Goal: Task Accomplishment & Management: Manage account settings

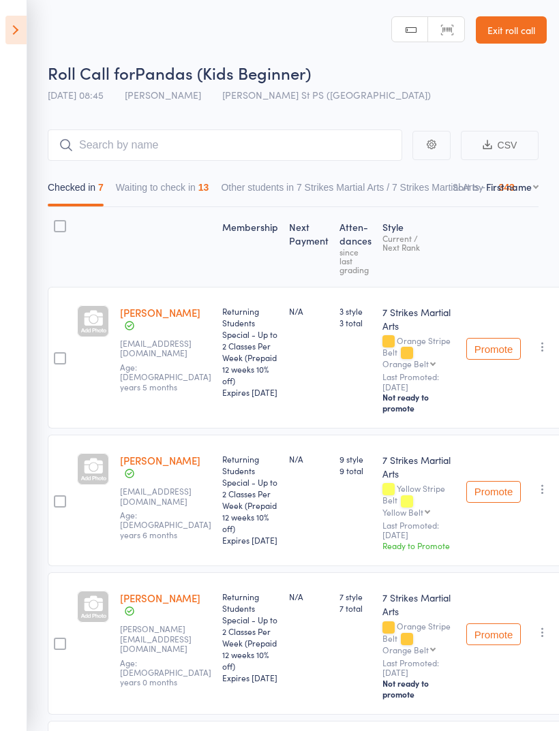
select select "0"
click at [19, 29] on icon at bounding box center [15, 30] width 21 height 29
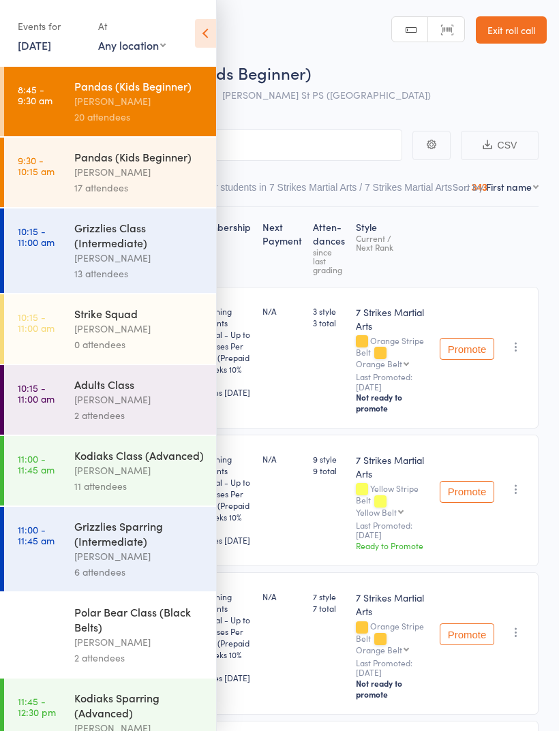
click at [141, 172] on div "[PERSON_NAME]" at bounding box center [139, 172] width 130 height 16
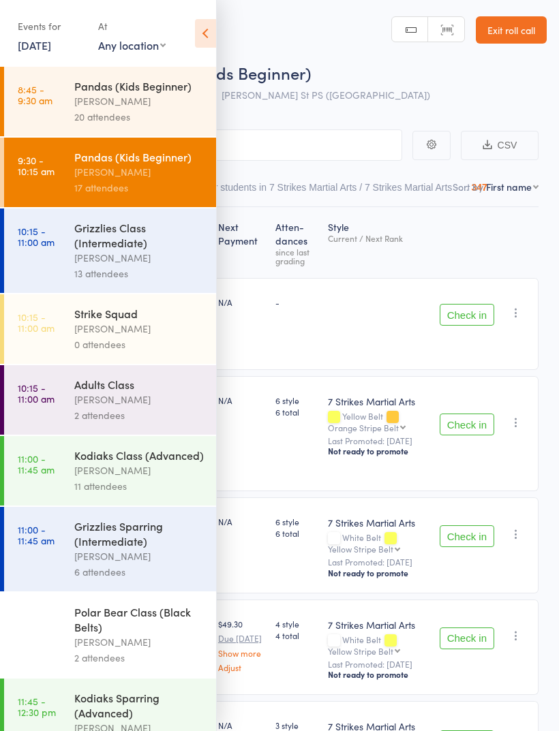
click at [213, 41] on icon at bounding box center [205, 33] width 21 height 29
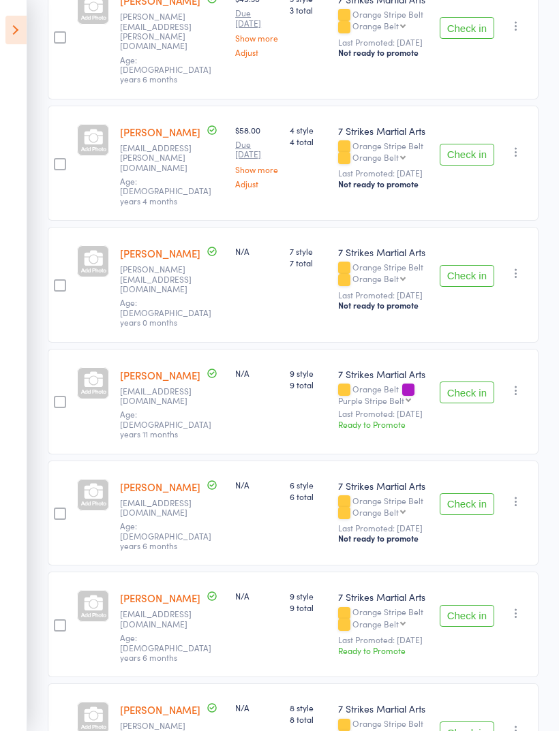
click at [471, 382] on button "Check in" at bounding box center [466, 393] width 55 height 22
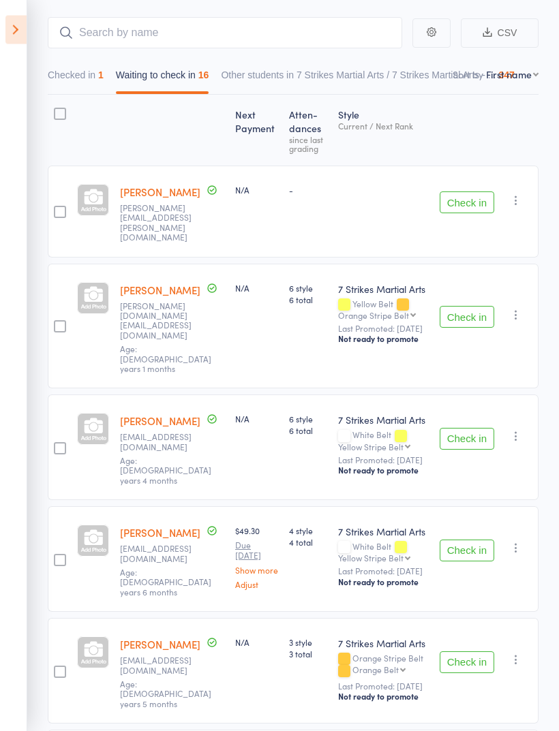
scroll to position [112, 0]
click at [470, 428] on button "Check in" at bounding box center [466, 439] width 55 height 22
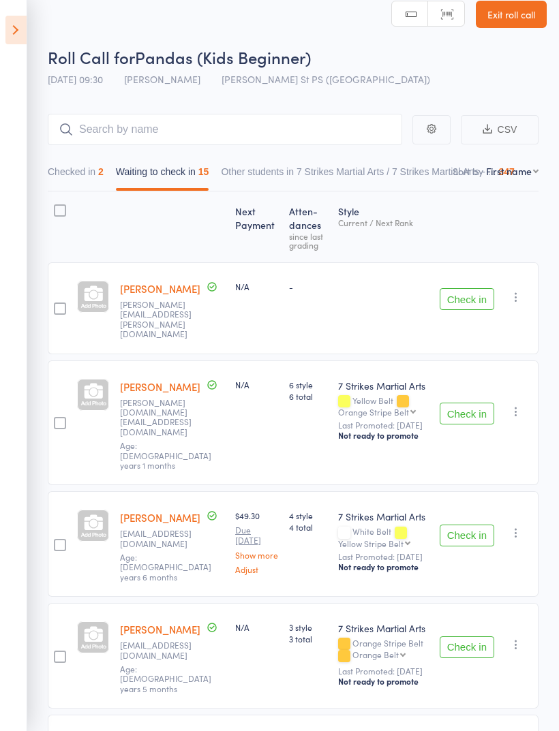
scroll to position [17, 0]
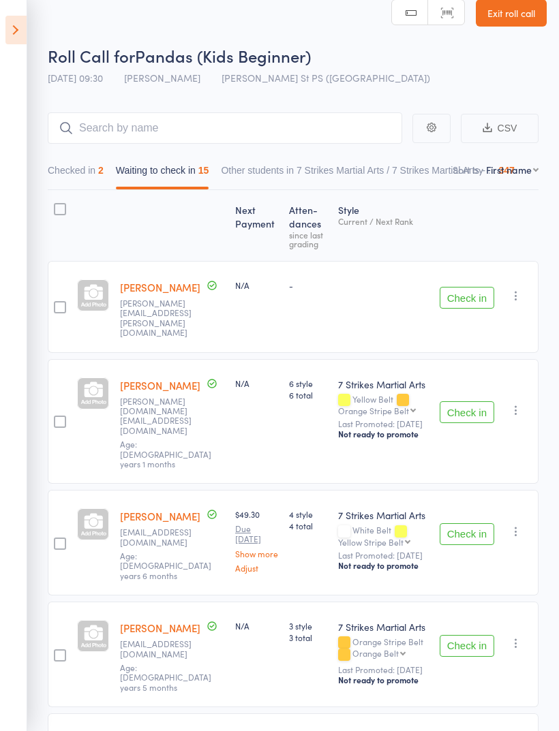
click at [155, 294] on link "[PERSON_NAME]" at bounding box center [160, 287] width 80 height 14
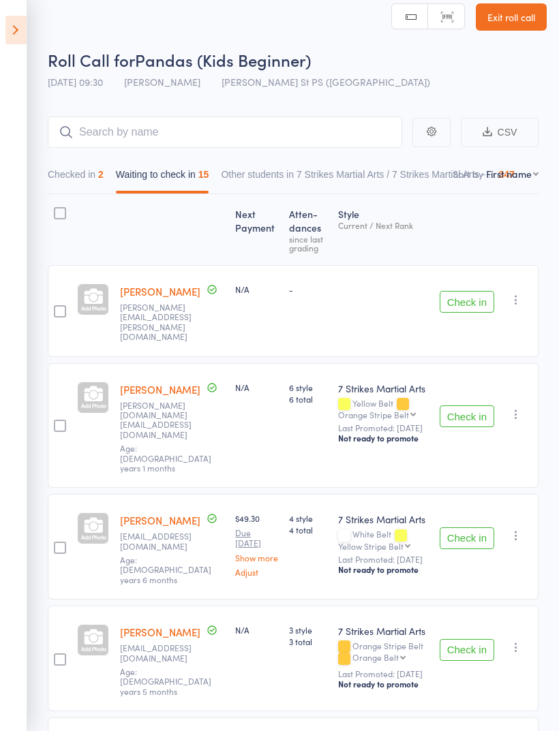
scroll to position [14, 0]
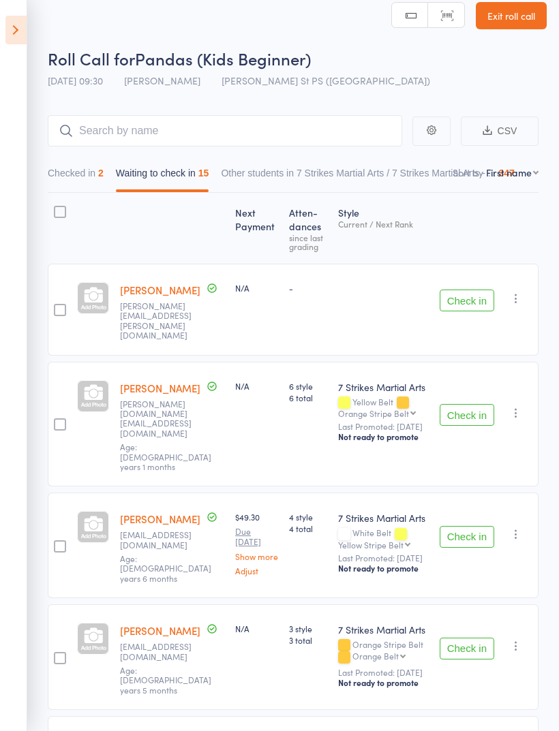
click at [474, 526] on button "Check in" at bounding box center [466, 537] width 55 height 22
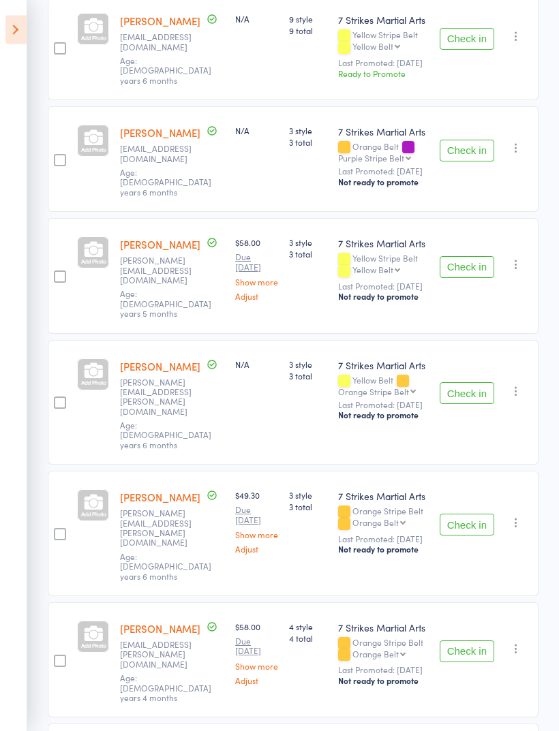
scroll to position [629, 0]
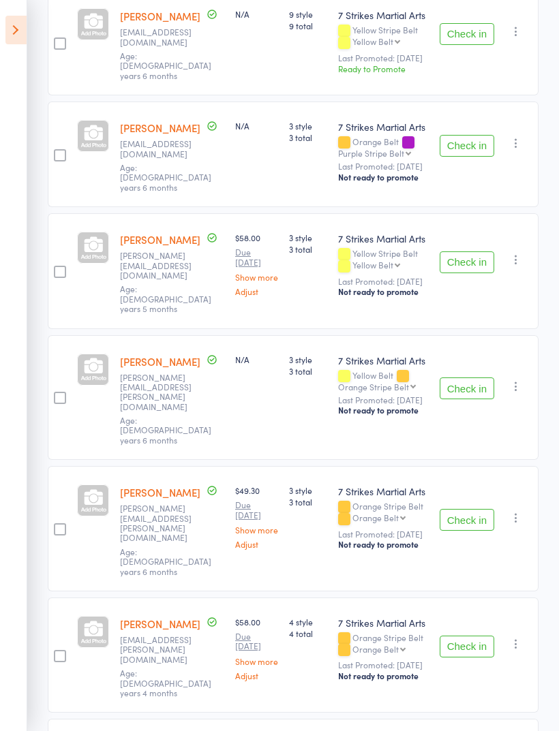
click at [472, 509] on button "Check in" at bounding box center [466, 520] width 55 height 22
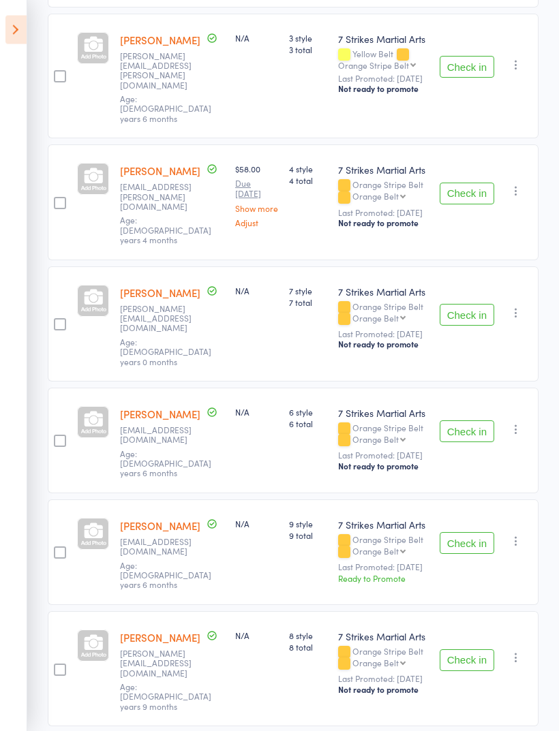
scroll to position [1002, 0]
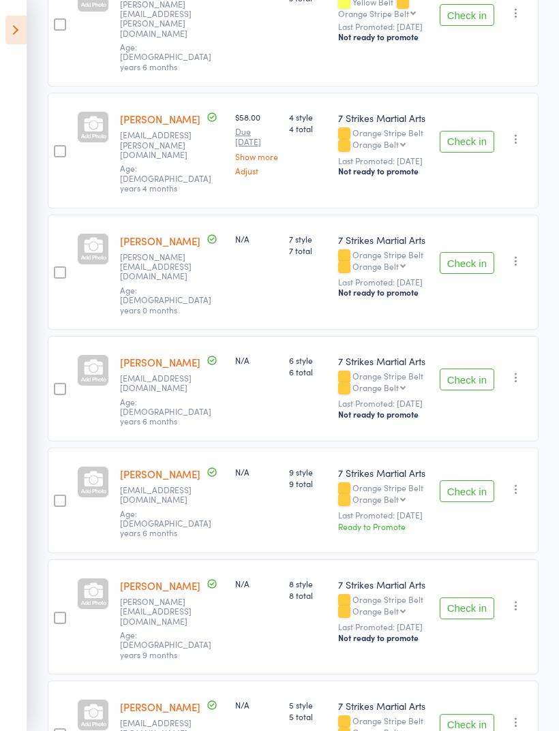
click at [468, 252] on button "Check in" at bounding box center [466, 263] width 55 height 22
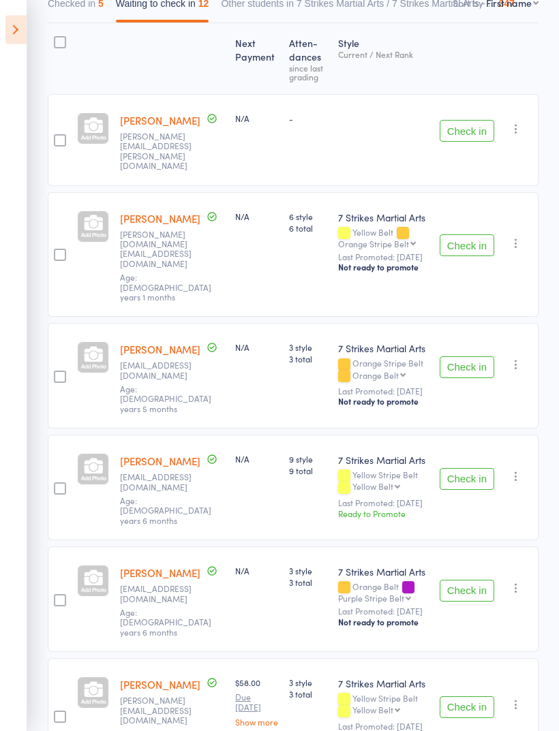
scroll to position [178, 0]
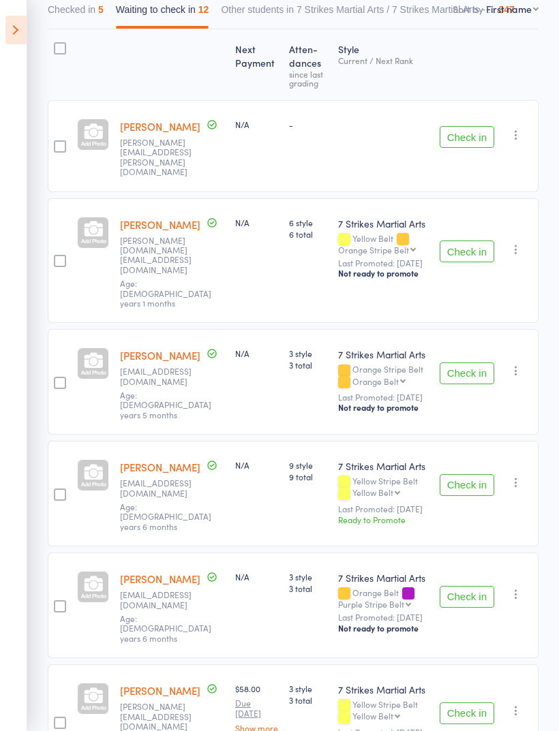
click at [472, 474] on button "Check in" at bounding box center [466, 485] width 55 height 22
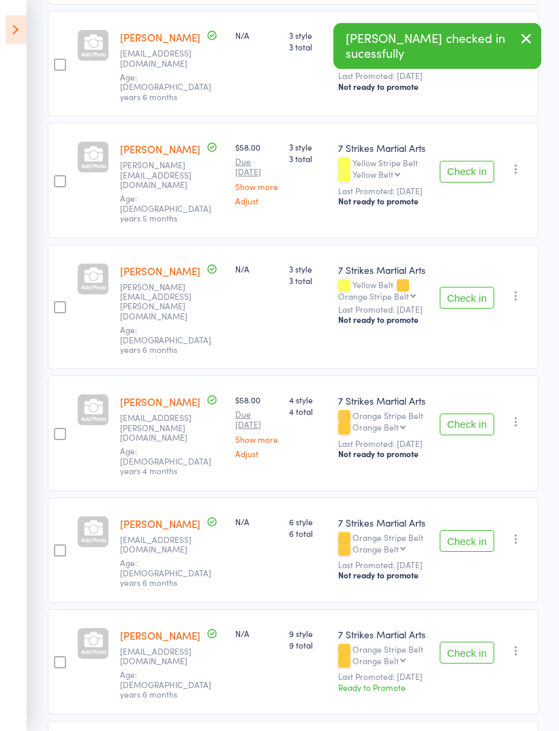
scroll to position [616, 0]
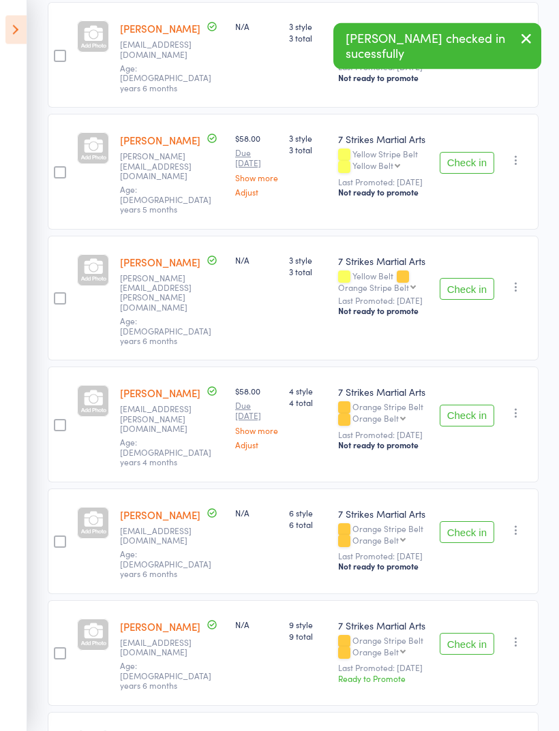
click at [473, 522] on button "Check in" at bounding box center [466, 533] width 55 height 22
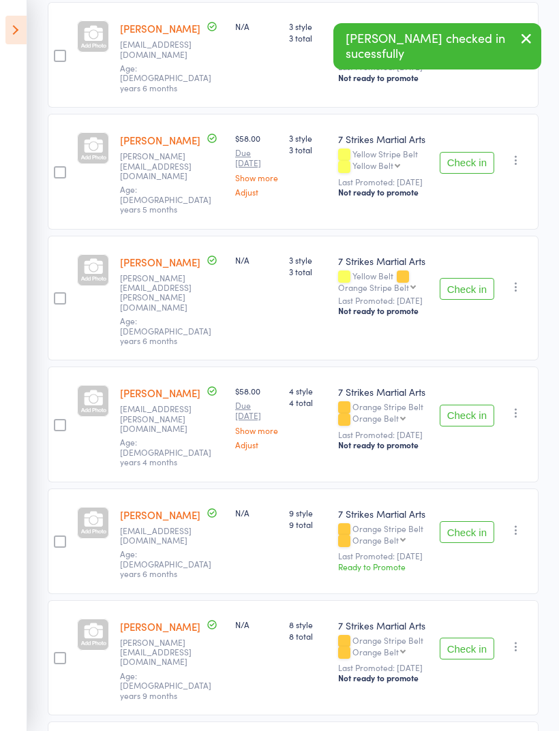
scroll to position [662, 0]
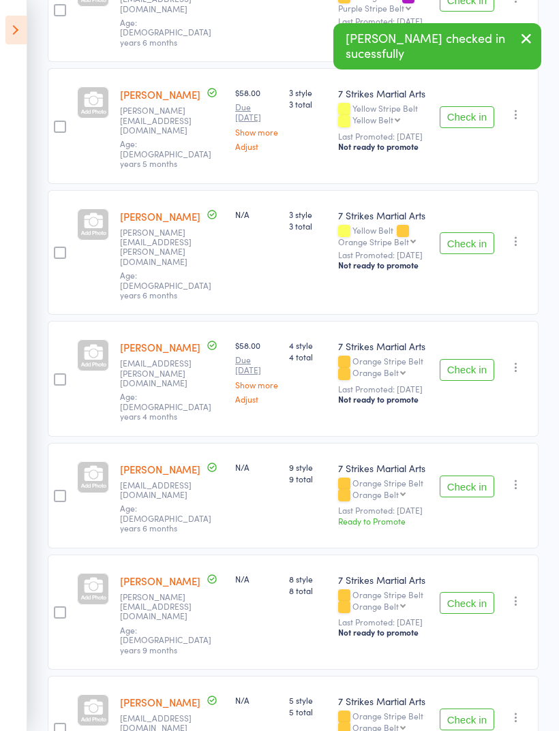
click at [463, 709] on button "Check in" at bounding box center [466, 720] width 55 height 22
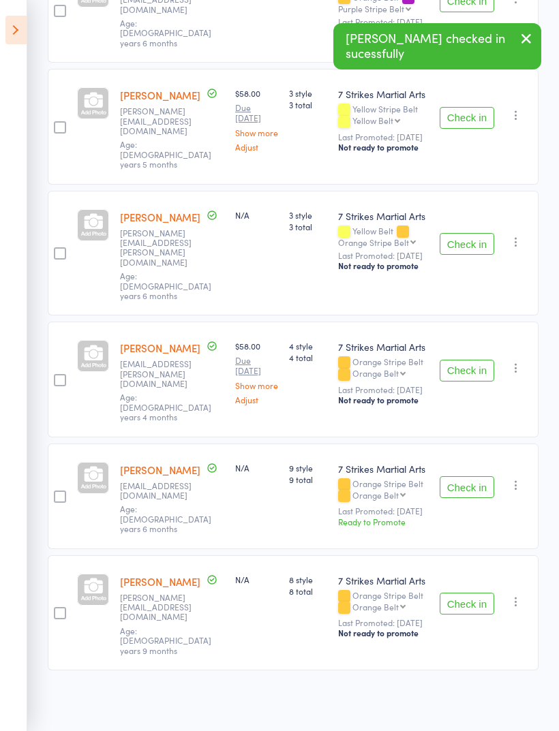
scroll to position [548, 0]
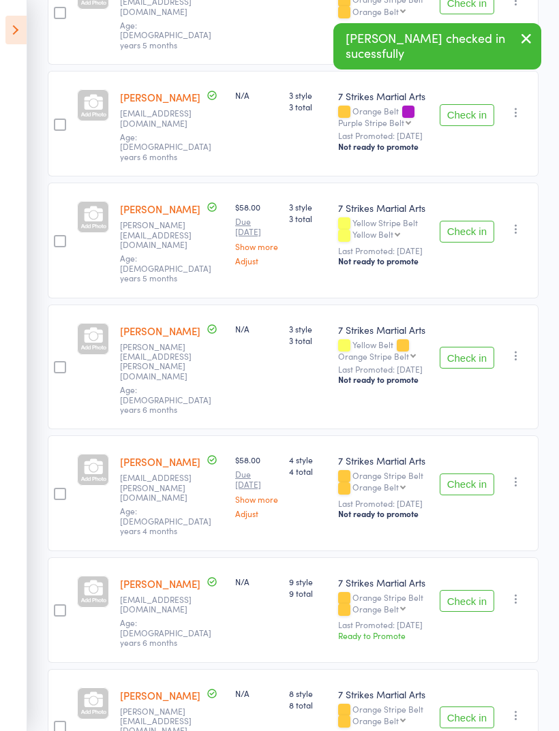
click at [470, 590] on button "Check in" at bounding box center [466, 601] width 55 height 22
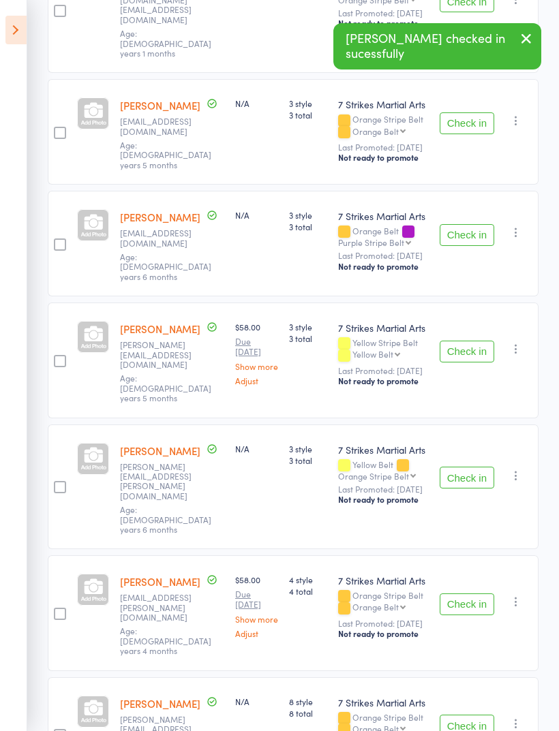
scroll to position [434, 0]
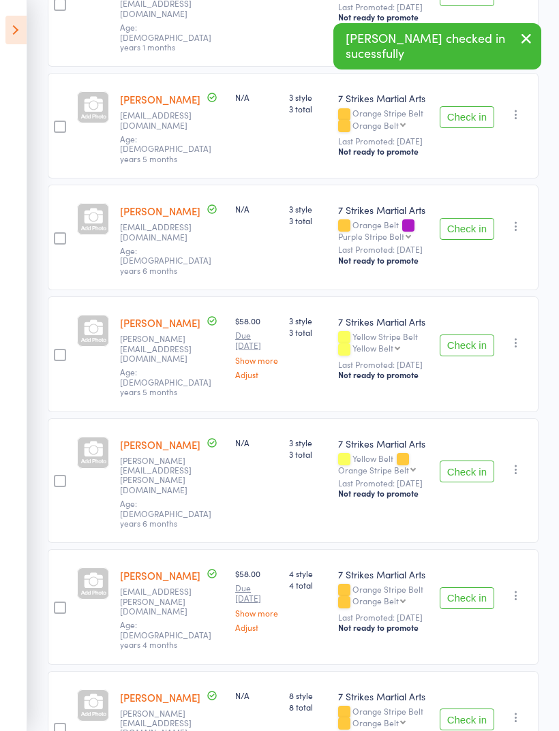
click at [471, 587] on button "Check in" at bounding box center [466, 598] width 55 height 22
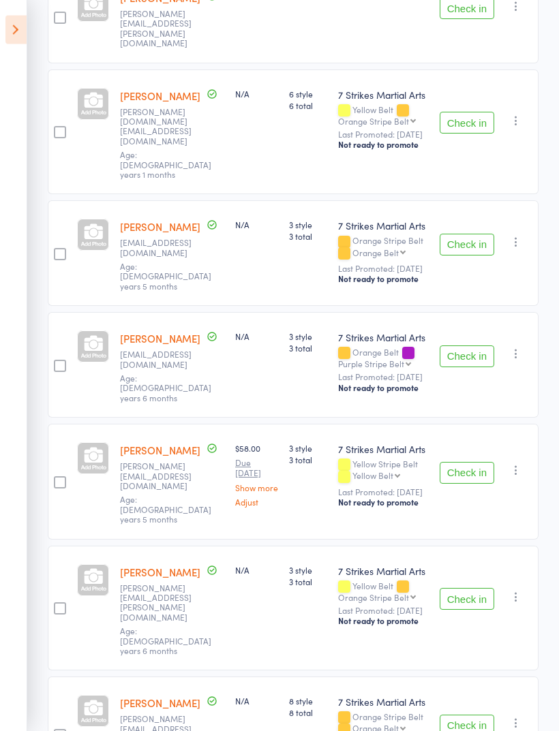
scroll to position [320, 0]
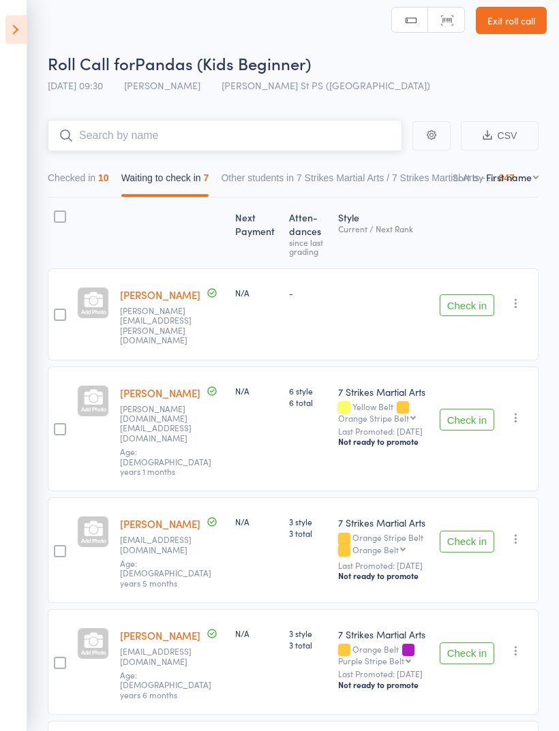
click at [350, 135] on input "search" at bounding box center [225, 136] width 354 height 31
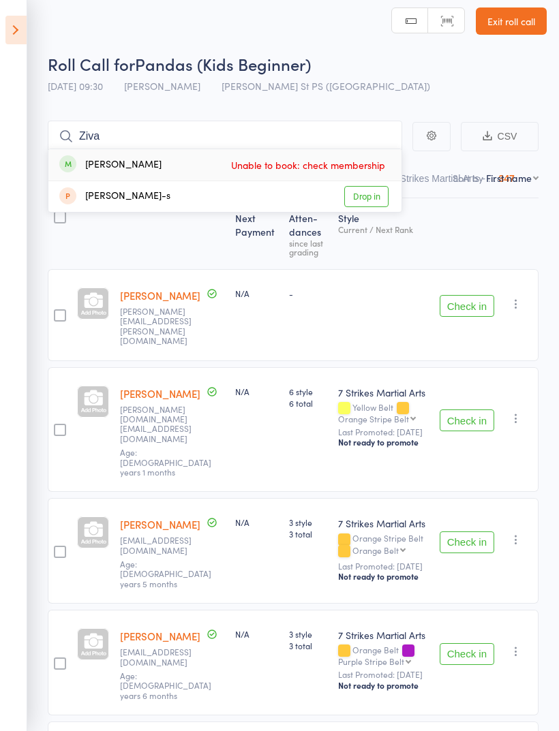
click at [341, 91] on div "Roll Call for Pandas (Kids Beginner) [DATE] 09:30 [PERSON_NAME] St PS ([GEOGRAP…" at bounding box center [297, 76] width 499 height 48
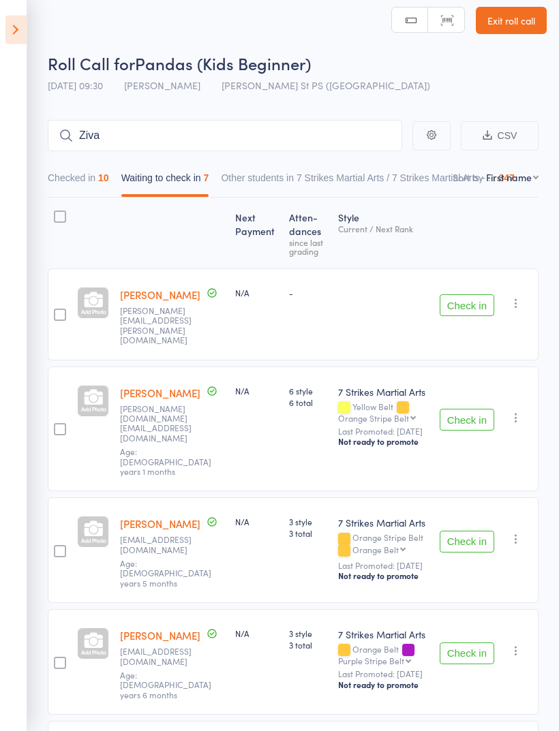
scroll to position [10, 0]
click at [87, 188] on button "Checked in 10" at bounding box center [78, 181] width 61 height 31
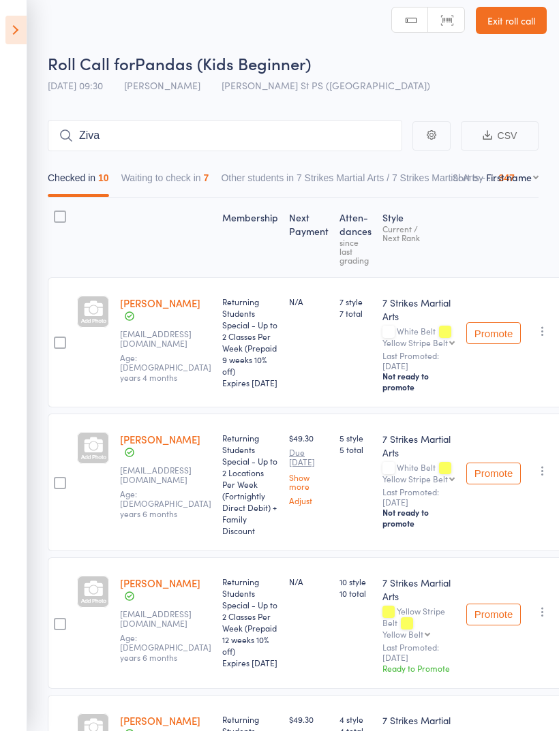
click at [191, 182] on button "Waiting to check in 7" at bounding box center [165, 181] width 88 height 31
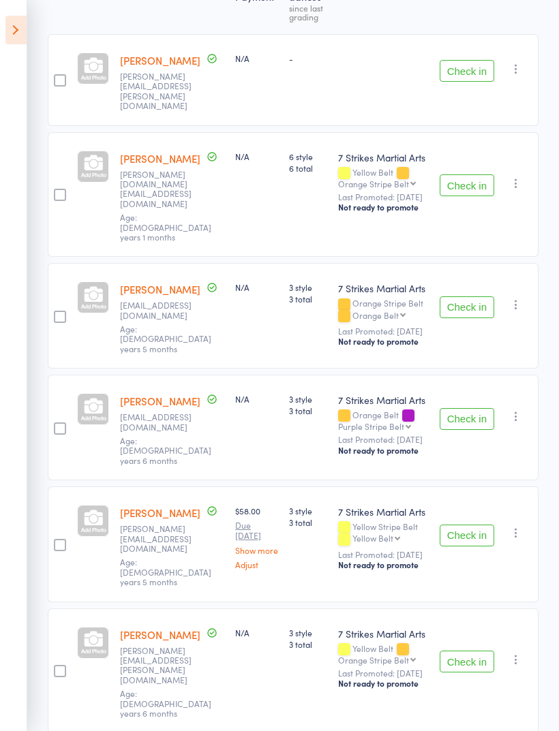
scroll to position [320, 0]
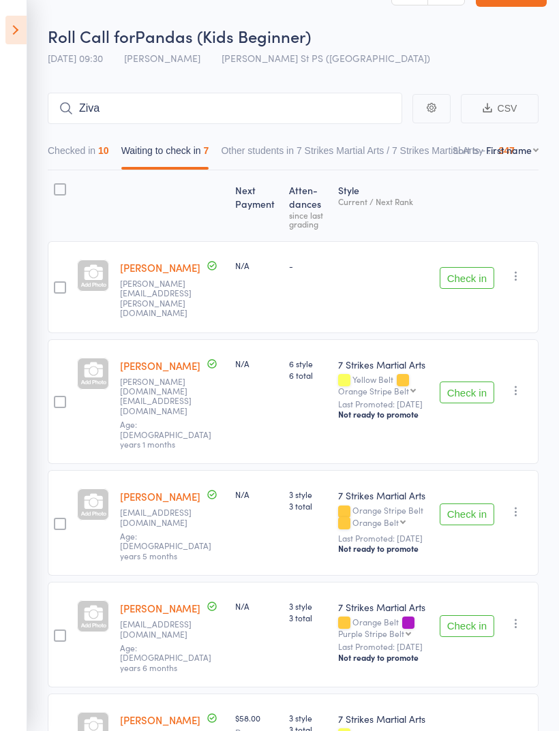
click at [93, 151] on button "Checked in 10" at bounding box center [78, 153] width 61 height 31
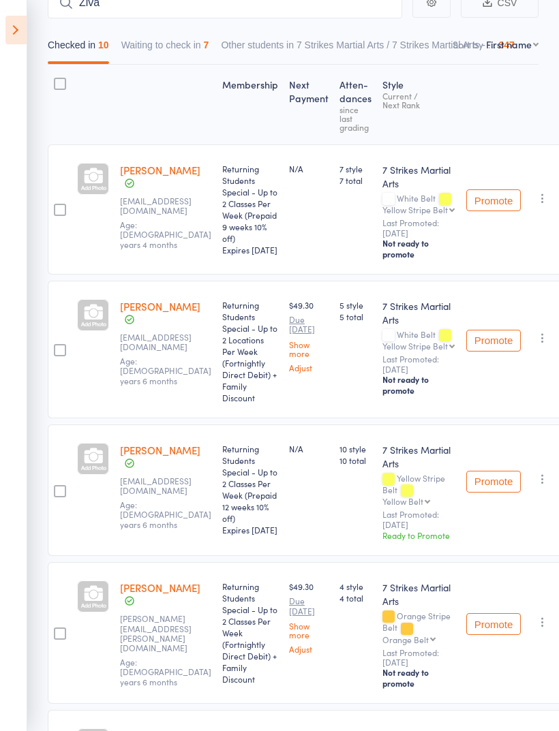
scroll to position [0, 0]
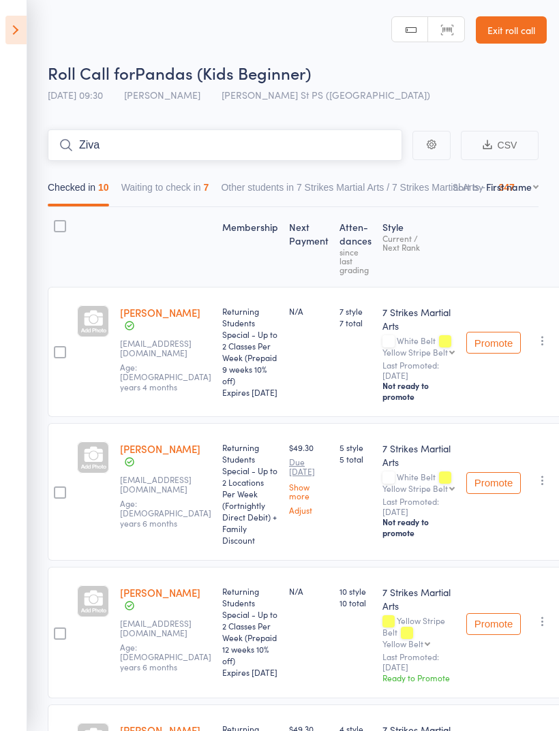
click at [305, 137] on input "Ziva" at bounding box center [225, 144] width 354 height 31
click at [201, 158] on input "Ziva" at bounding box center [225, 144] width 354 height 31
type input "Ziv"
click at [373, 174] on link "Drop in" at bounding box center [366, 174] width 44 height 21
click at [501, 349] on button "Promote" at bounding box center [493, 343] width 55 height 22
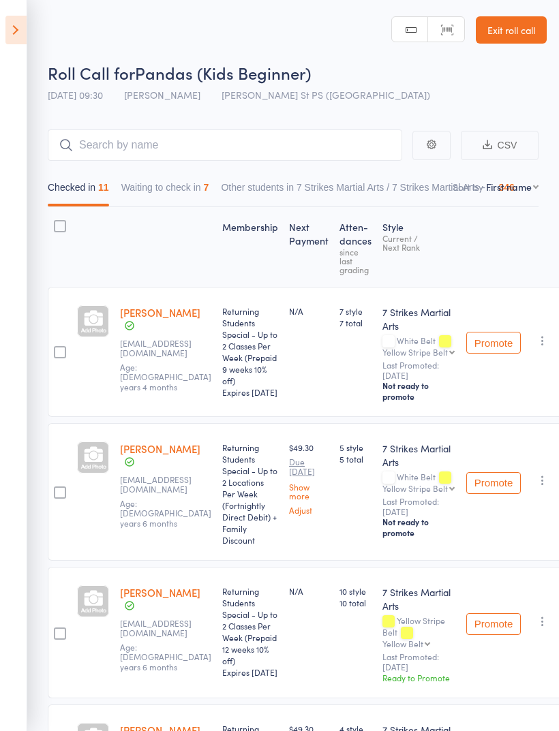
click at [189, 189] on button "Waiting to check in 7" at bounding box center [165, 190] width 88 height 31
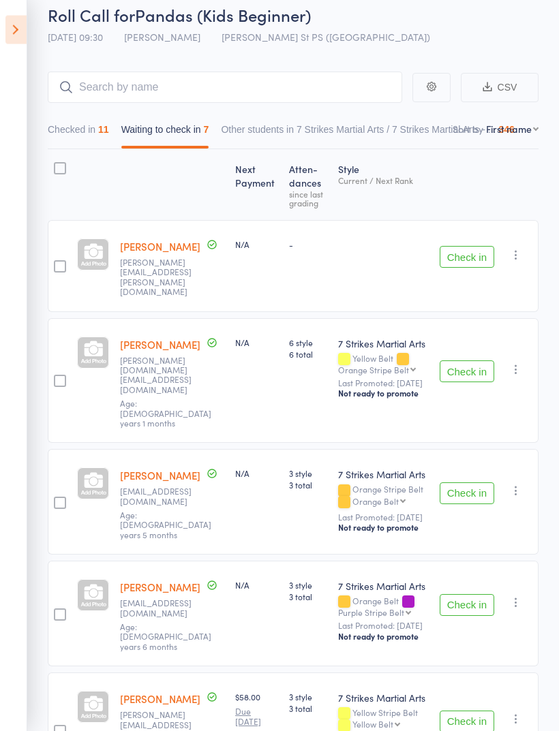
scroll to position [50, 0]
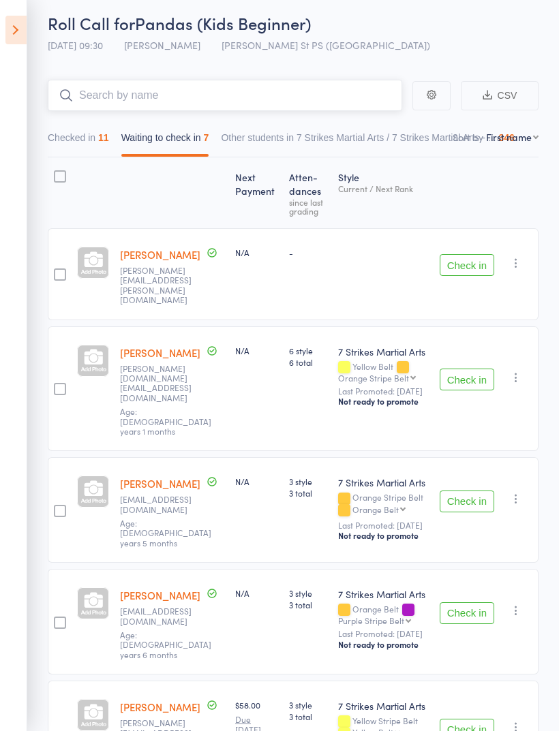
click at [290, 97] on input "search" at bounding box center [225, 95] width 354 height 31
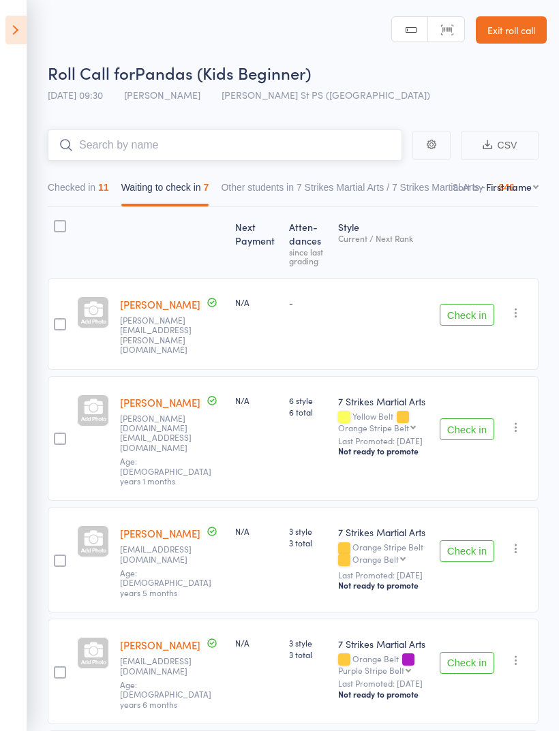
scroll to position [1, 0]
click at [189, 157] on input "search" at bounding box center [225, 144] width 354 height 31
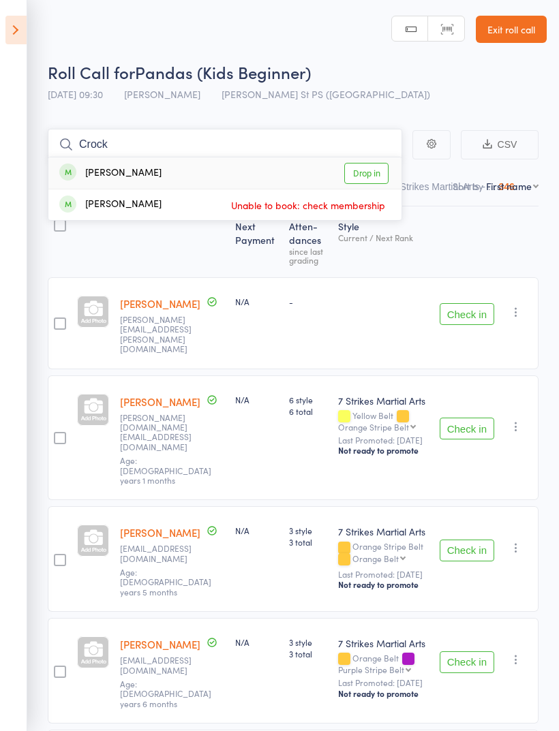
type input "Crock"
click at [371, 171] on link "Drop in" at bounding box center [366, 173] width 44 height 21
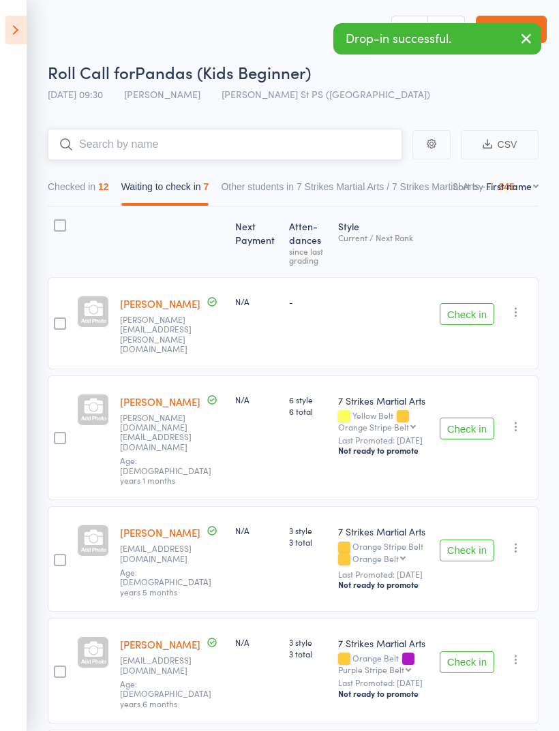
click at [84, 193] on button "Checked in 12" at bounding box center [78, 189] width 61 height 31
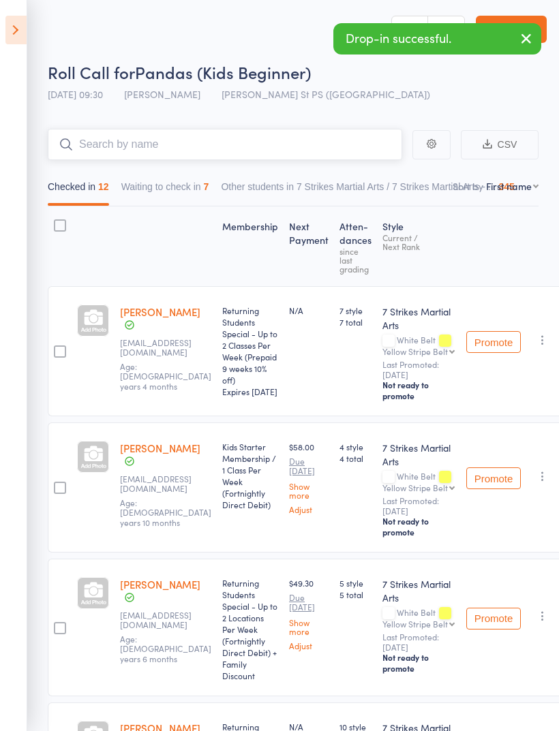
click at [247, 141] on input "search" at bounding box center [225, 144] width 354 height 31
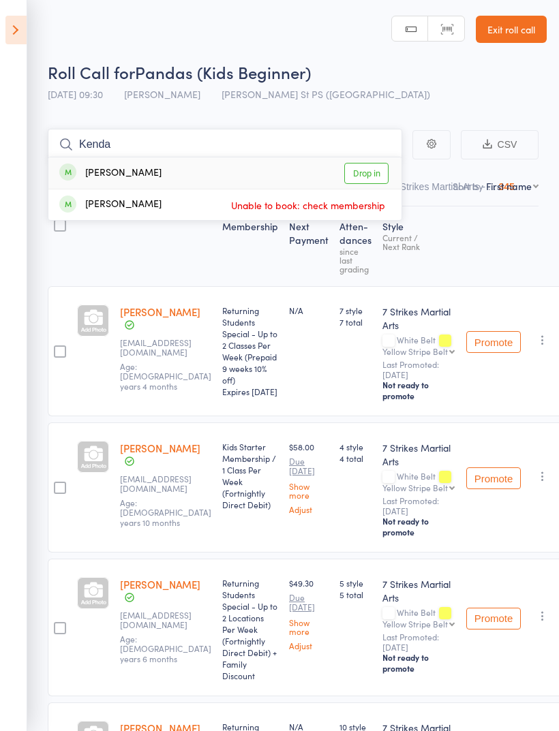
type input "Kenda"
click at [371, 172] on link "Drop in" at bounding box center [366, 173] width 44 height 21
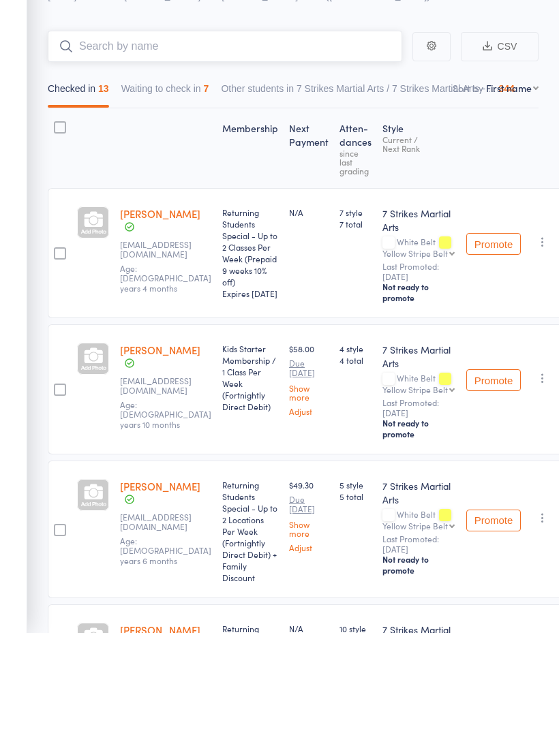
click at [193, 174] on button "Waiting to check in 7" at bounding box center [165, 189] width 88 height 31
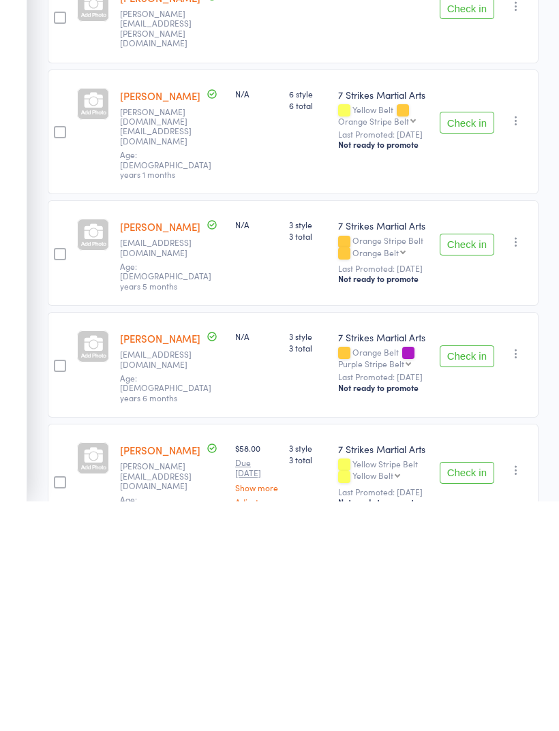
click at [463, 575] on button "Check in" at bounding box center [466, 586] width 55 height 22
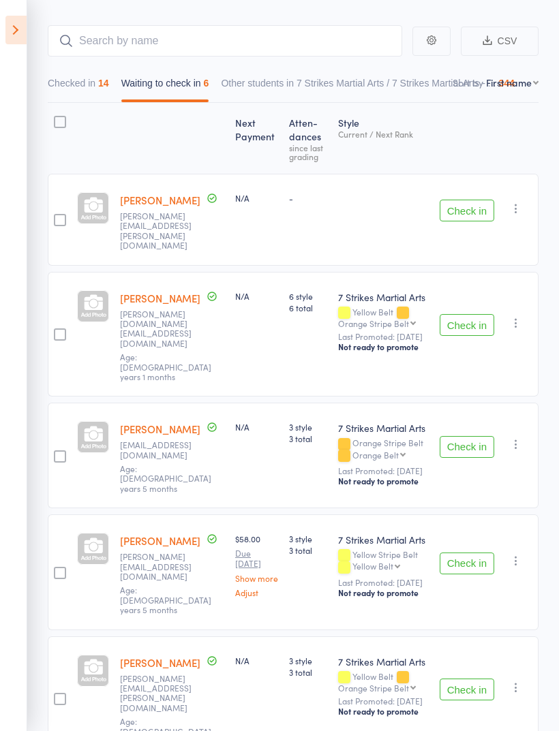
scroll to position [0, 0]
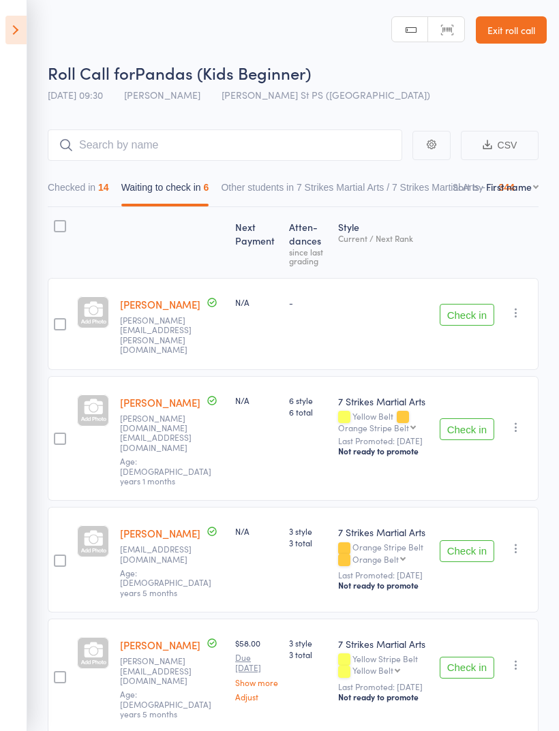
click at [481, 418] on button "Check in" at bounding box center [466, 429] width 55 height 22
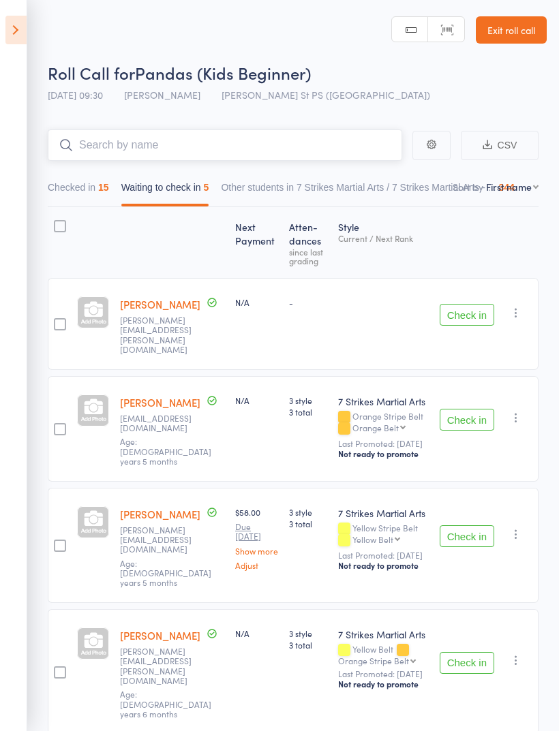
click at [292, 148] on input "search" at bounding box center [225, 144] width 354 height 31
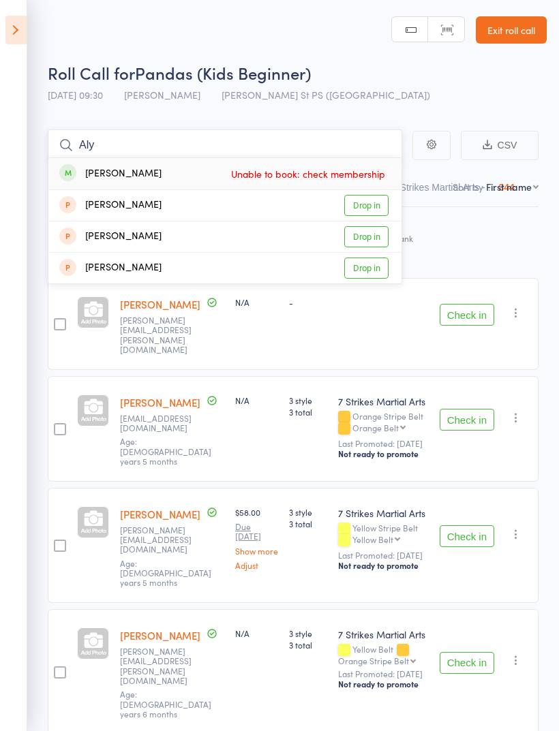
click at [332, 141] on input "Aly" at bounding box center [225, 144] width 354 height 31
type input "A"
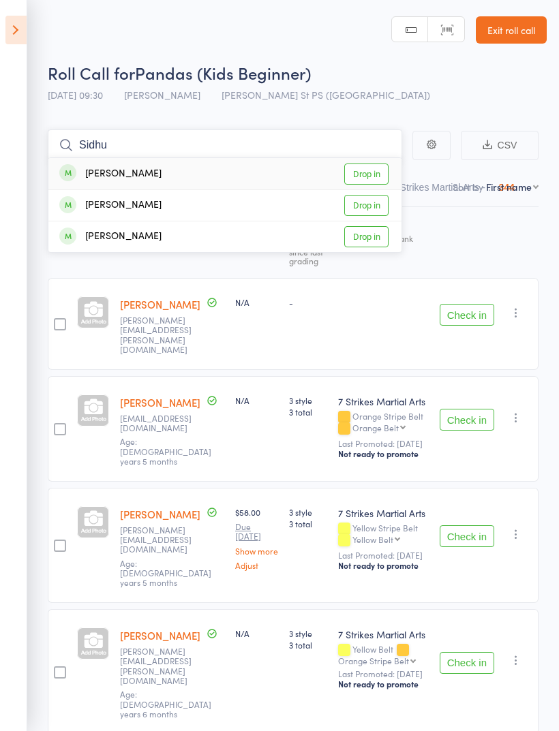
type input "Sidhu"
click at [374, 173] on link "Drop in" at bounding box center [366, 174] width 44 height 21
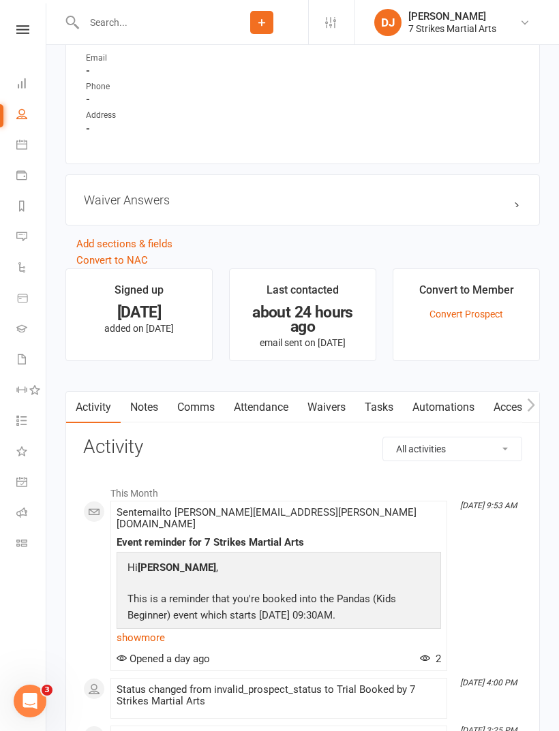
click at [339, 408] on link "Waivers" at bounding box center [326, 407] width 57 height 31
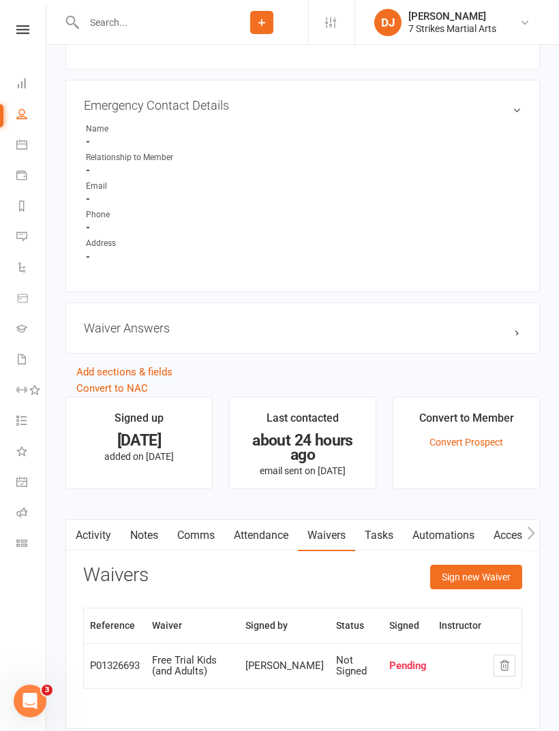
scroll to position [751, 0]
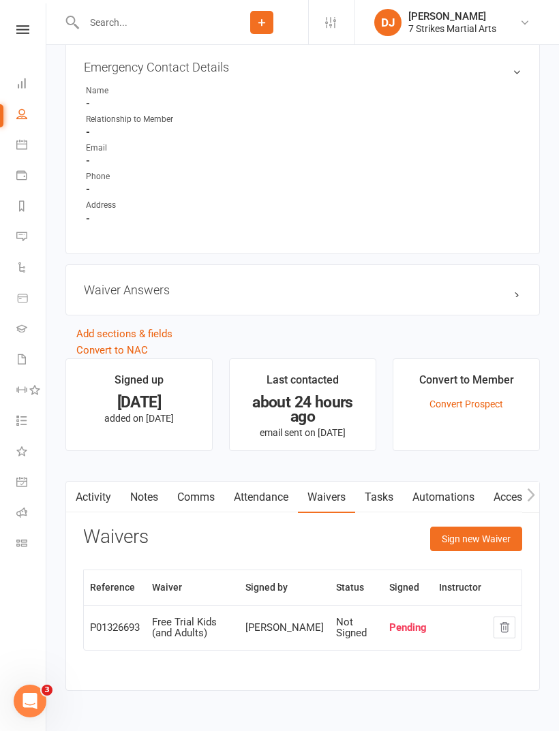
click at [108, 499] on link "Activity" at bounding box center [93, 497] width 55 height 31
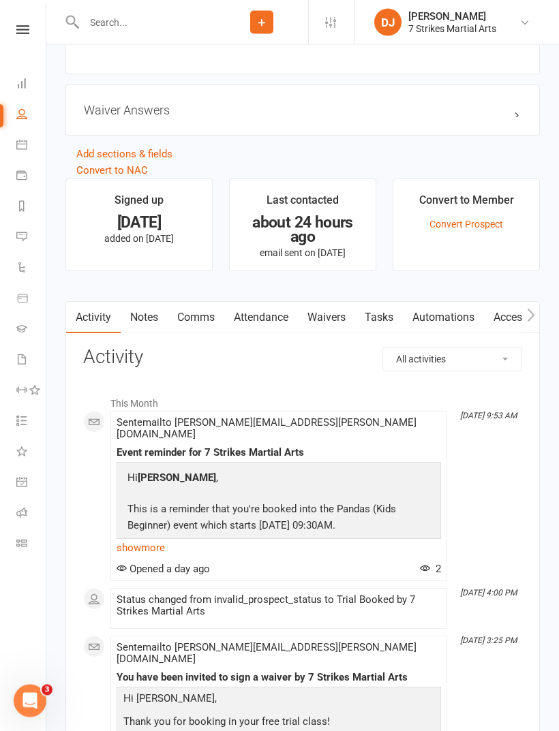
scroll to position [933, 0]
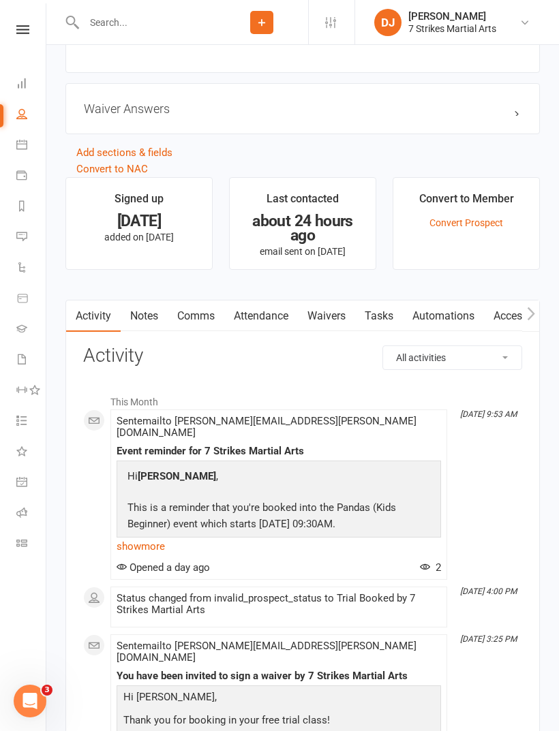
click at [337, 325] on link "Waivers" at bounding box center [326, 315] width 57 height 31
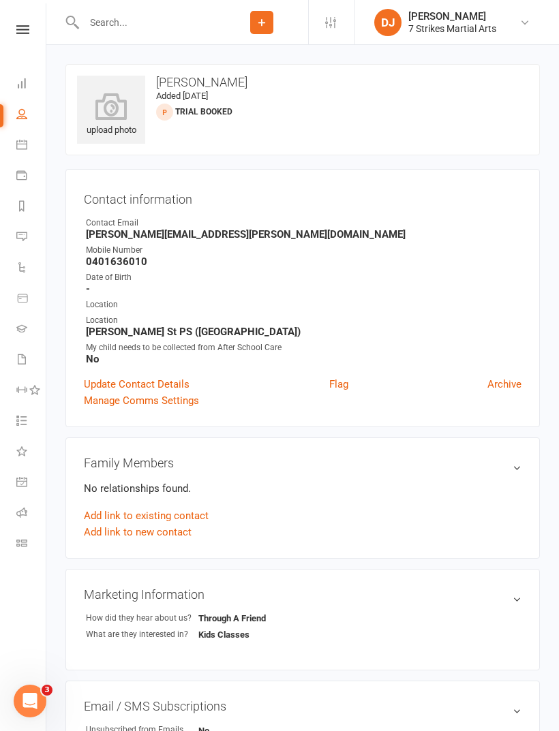
click at [26, 33] on icon at bounding box center [22, 29] width 13 height 9
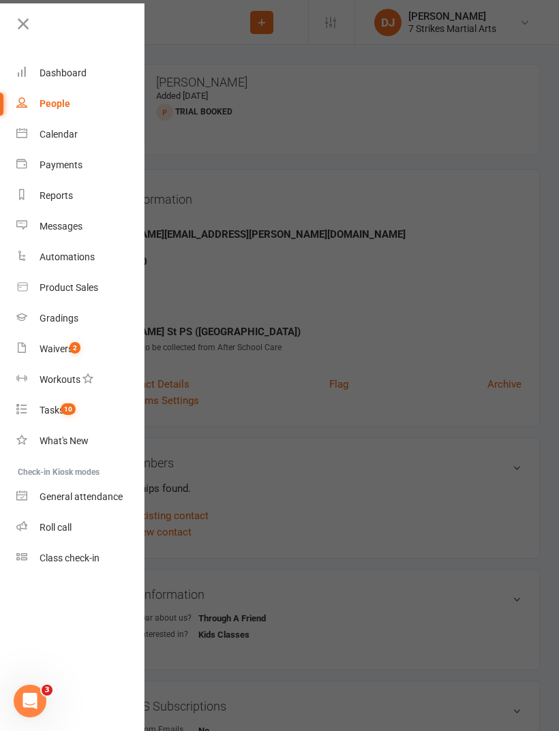
click at [29, 21] on icon at bounding box center [23, 23] width 19 height 19
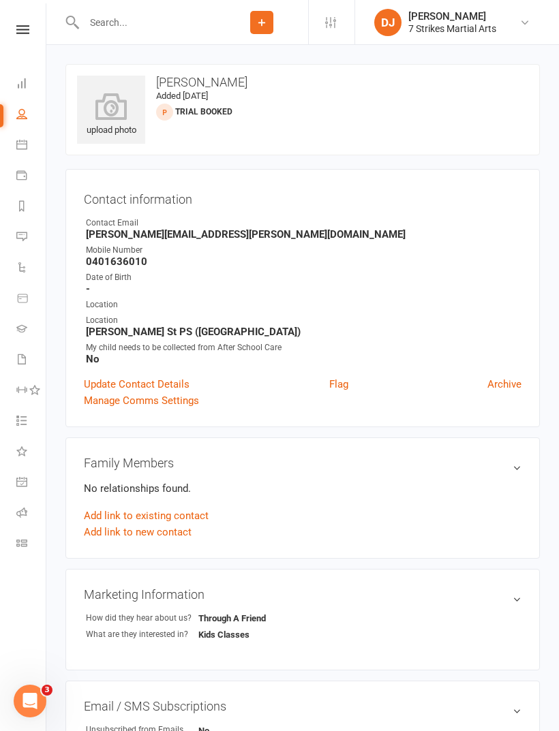
scroll to position [1, 0]
click at [157, 29] on input "text" at bounding box center [148, 22] width 136 height 19
type input "Ziva"
click at [206, 65] on div "[EMAIL_ADDRESS][DOMAIN_NAME]" at bounding box center [246, 60] width 146 height 20
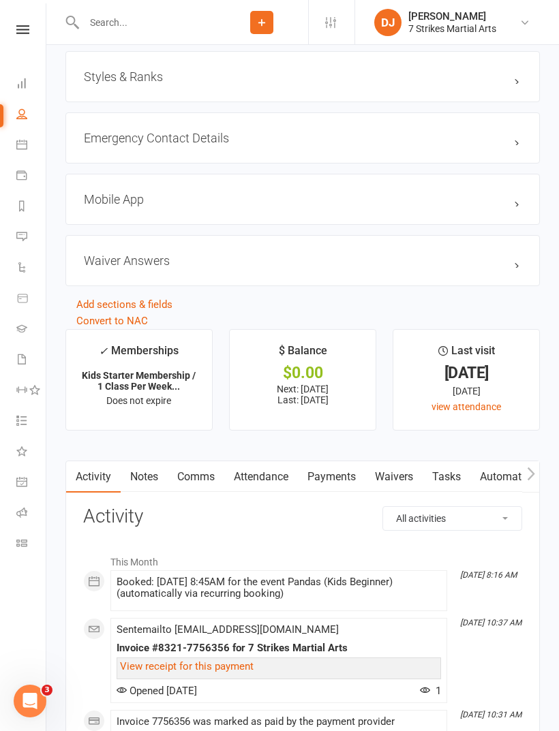
click at [279, 472] on link "Attendance" at bounding box center [261, 476] width 74 height 31
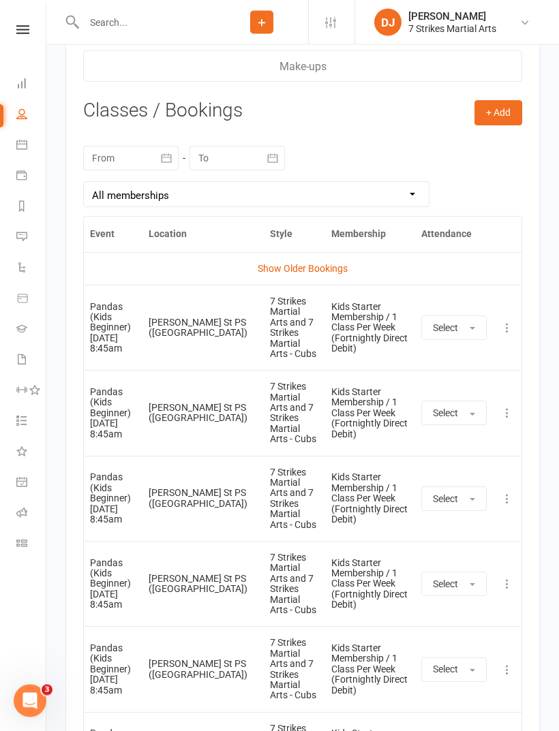
scroll to position [2001, 0]
click at [510, 331] on icon at bounding box center [507, 328] width 14 height 14
click at [465, 418] on link "Remove booking" at bounding box center [446, 407] width 135 height 27
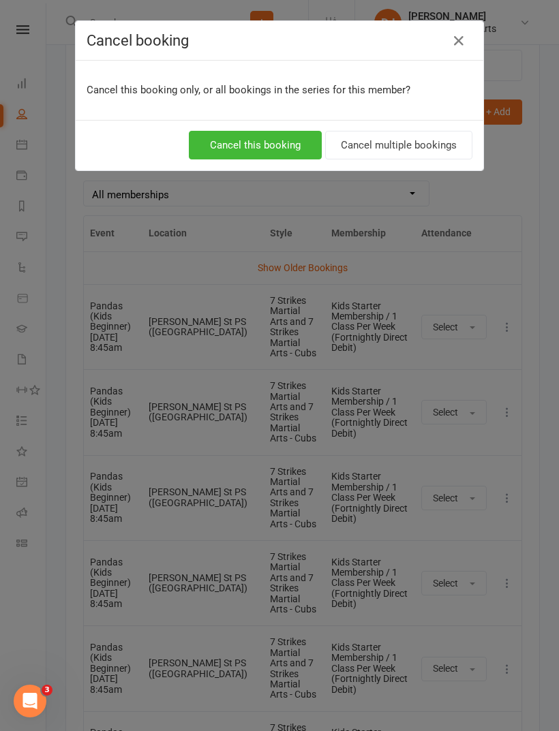
click at [275, 153] on button "Cancel this booking" at bounding box center [255, 145] width 133 height 29
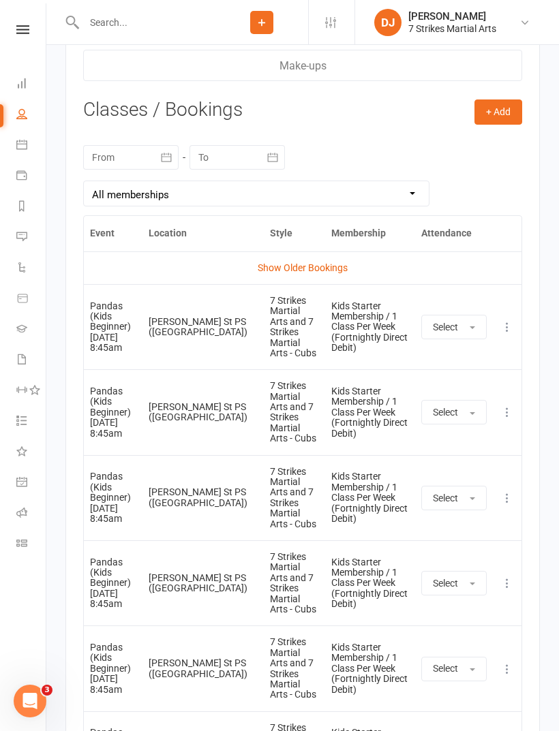
click at [505, 335] on button at bounding box center [507, 327] width 16 height 16
click at [464, 412] on link "Remove booking" at bounding box center [446, 407] width 135 height 27
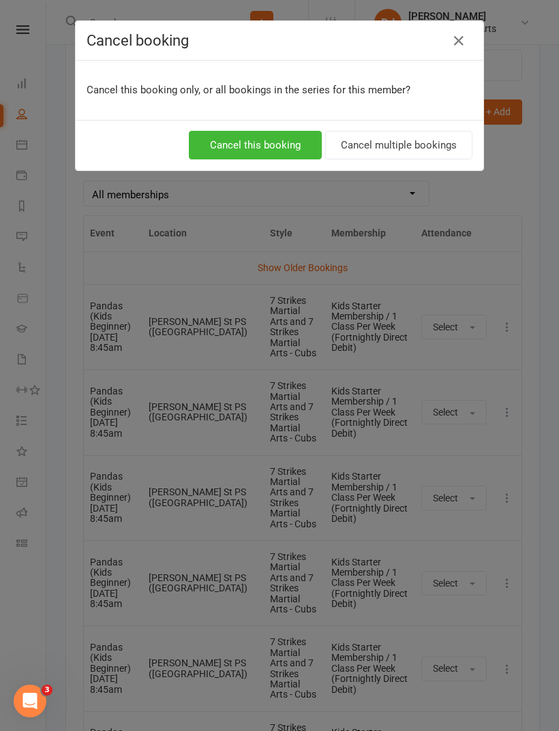
click at [432, 148] on button "Cancel multiple bookings" at bounding box center [398, 145] width 147 height 29
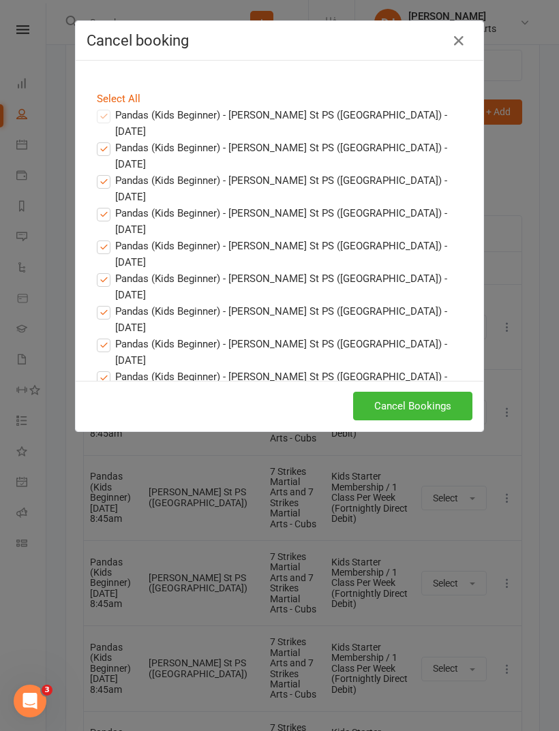
click at [431, 409] on button "Cancel Bookings" at bounding box center [412, 406] width 119 height 29
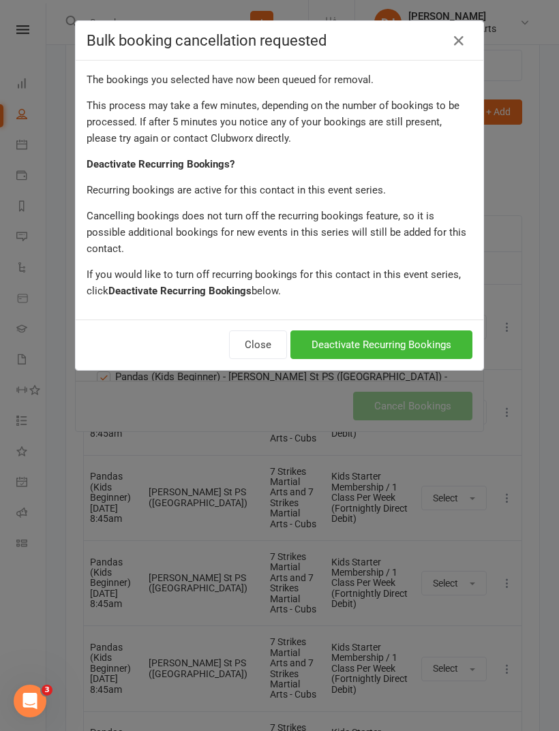
click at [446, 330] on button "Deactivate Recurring Bookings" at bounding box center [381, 344] width 182 height 29
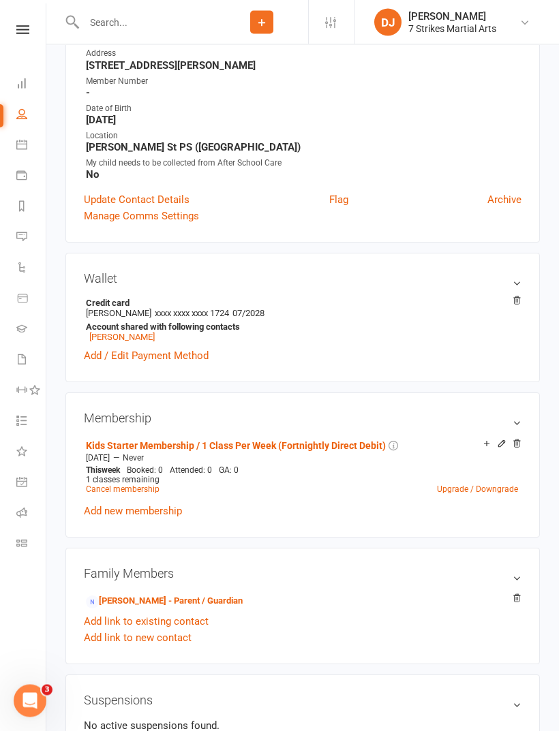
scroll to position [184, 0]
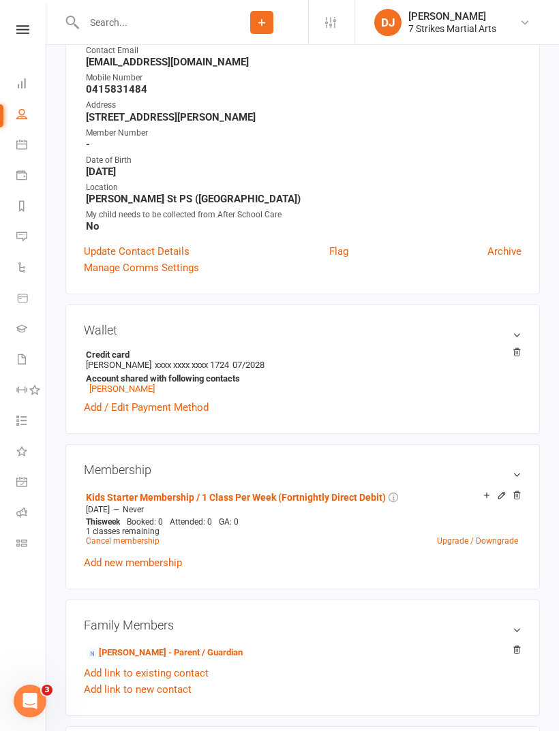
click at [30, 33] on link at bounding box center [23, 29] width 48 height 9
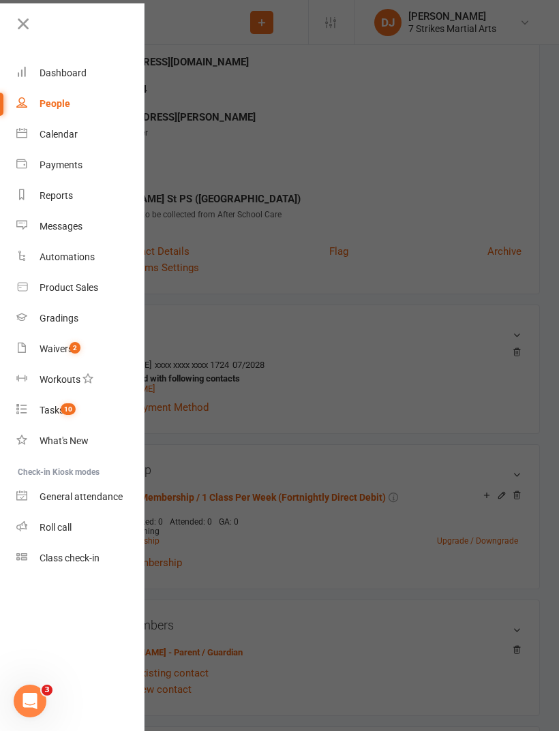
click at [27, 31] on icon at bounding box center [23, 23] width 19 height 19
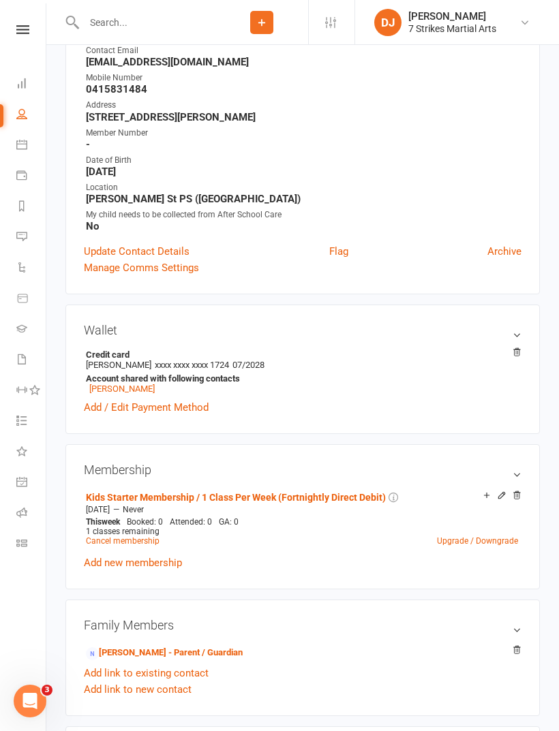
click at [151, 26] on input "text" at bounding box center [148, 22] width 136 height 19
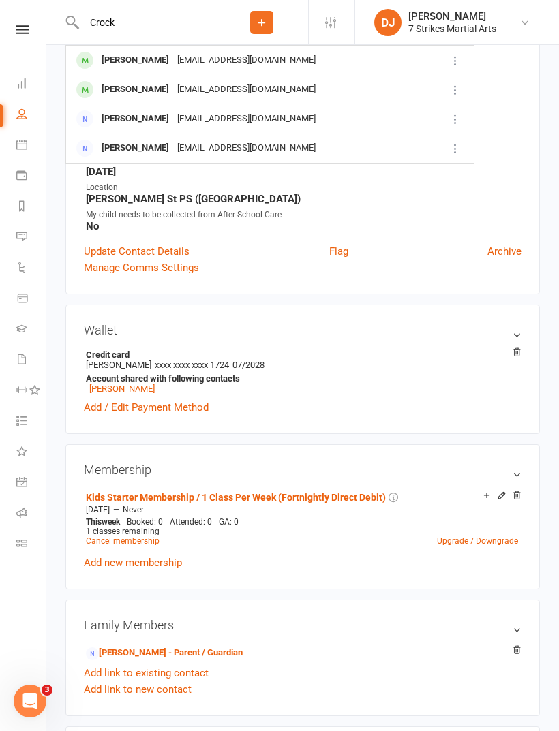
type input "Crock"
click at [176, 67] on div "[EMAIL_ADDRESS][DOMAIN_NAME]" at bounding box center [246, 60] width 146 height 20
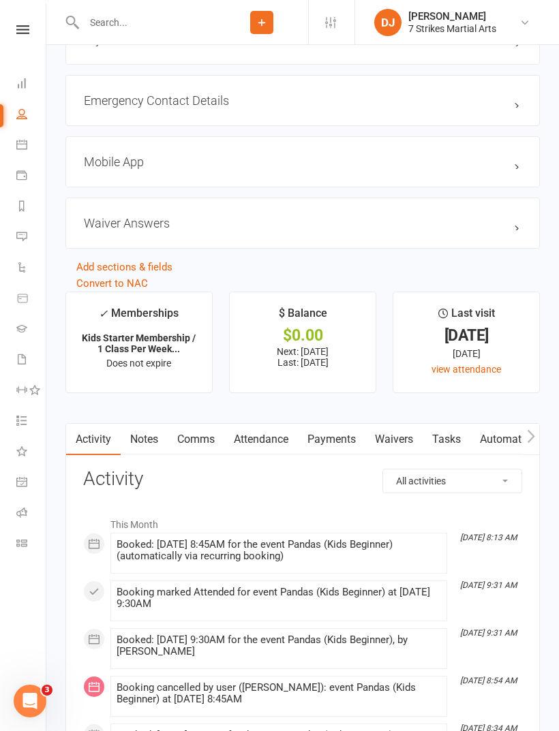
click at [270, 445] on link "Attendance" at bounding box center [261, 439] width 74 height 31
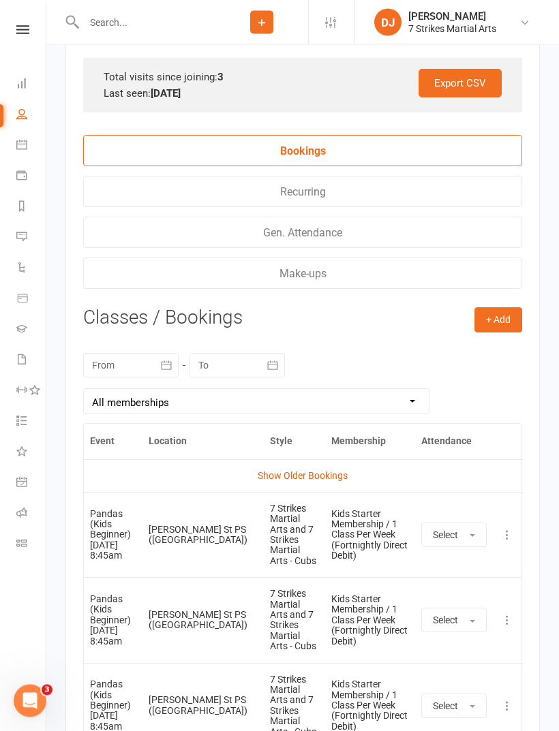
scroll to position [1822, 0]
click at [504, 540] on icon at bounding box center [507, 535] width 14 height 14
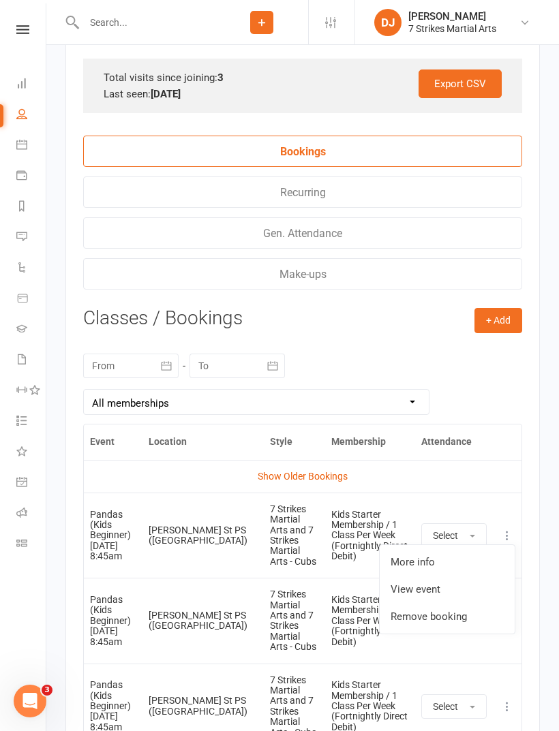
click at [454, 620] on link "Remove booking" at bounding box center [446, 616] width 135 height 27
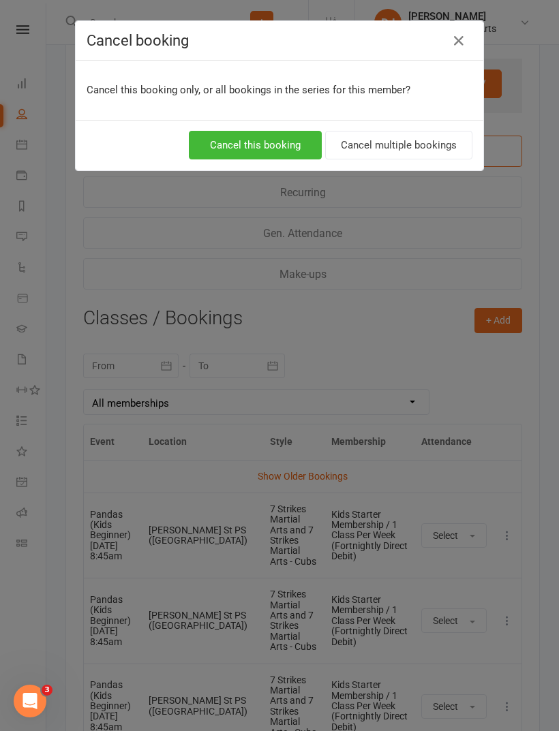
click at [425, 144] on button "Cancel multiple bookings" at bounding box center [398, 145] width 147 height 29
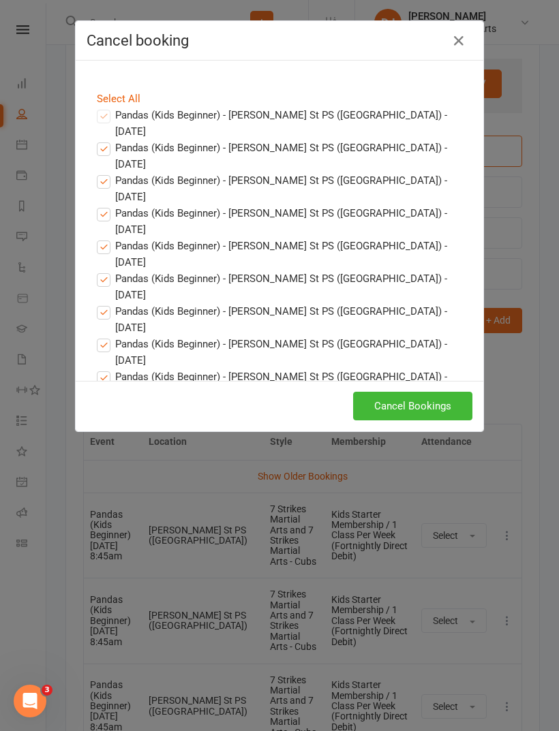
click at [436, 408] on button "Cancel Bookings" at bounding box center [412, 406] width 119 height 29
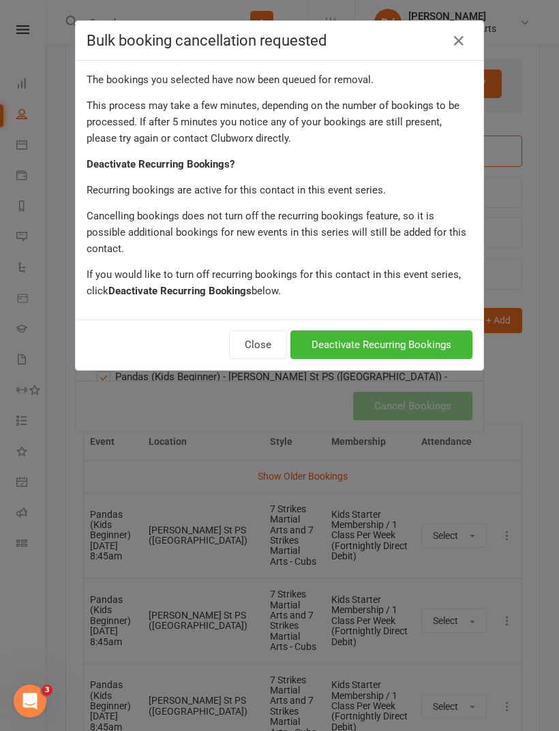
click at [416, 336] on button "Deactivate Recurring Bookings" at bounding box center [381, 344] width 182 height 29
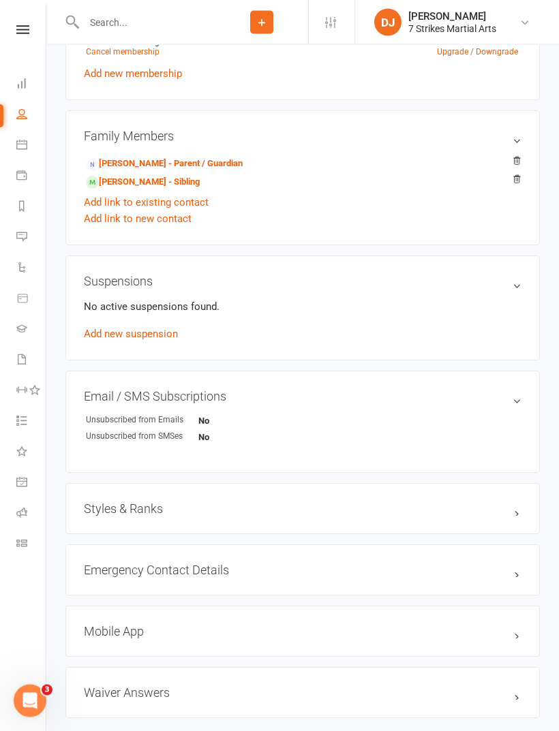
scroll to position [683, 0]
click at [139, 187] on link "Kendall Crocker - Sibling" at bounding box center [143, 182] width 114 height 14
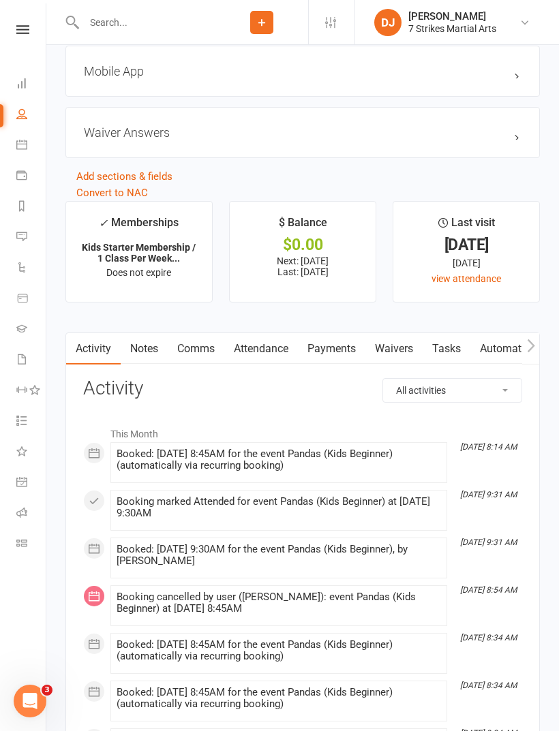
scroll to position [1243, 0]
click at [285, 353] on link "Attendance" at bounding box center [261, 349] width 74 height 31
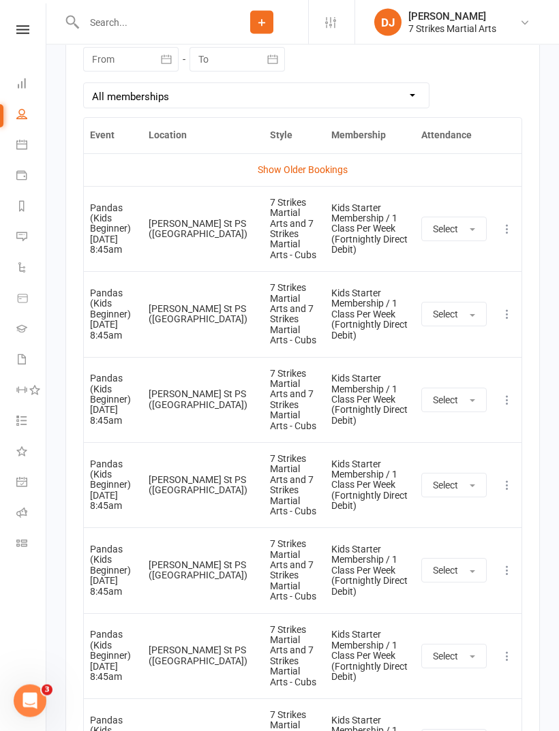
click at [508, 236] on icon at bounding box center [507, 230] width 14 height 14
click at [448, 321] on link "Remove booking" at bounding box center [446, 309] width 135 height 27
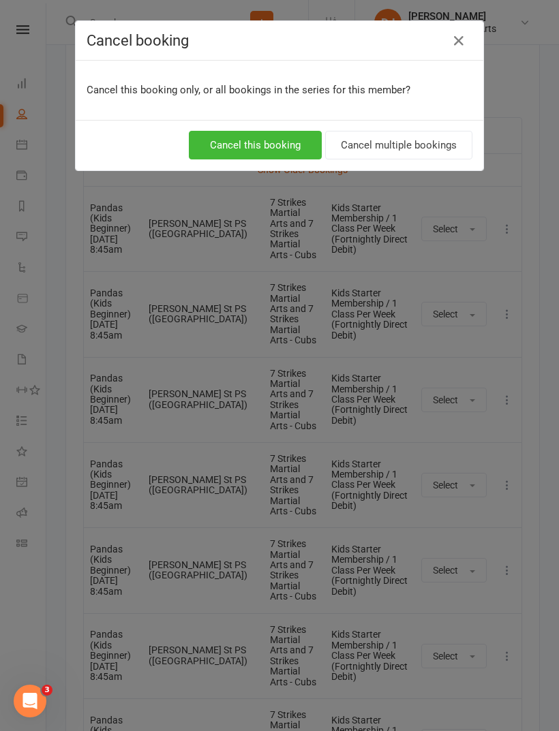
click at [409, 146] on button "Cancel multiple bookings" at bounding box center [398, 145] width 147 height 29
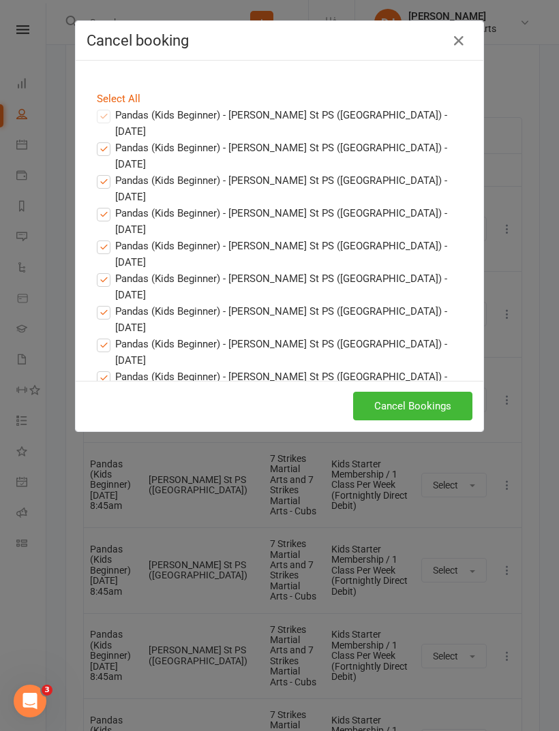
click at [431, 411] on button "Cancel Bookings" at bounding box center [412, 406] width 119 height 29
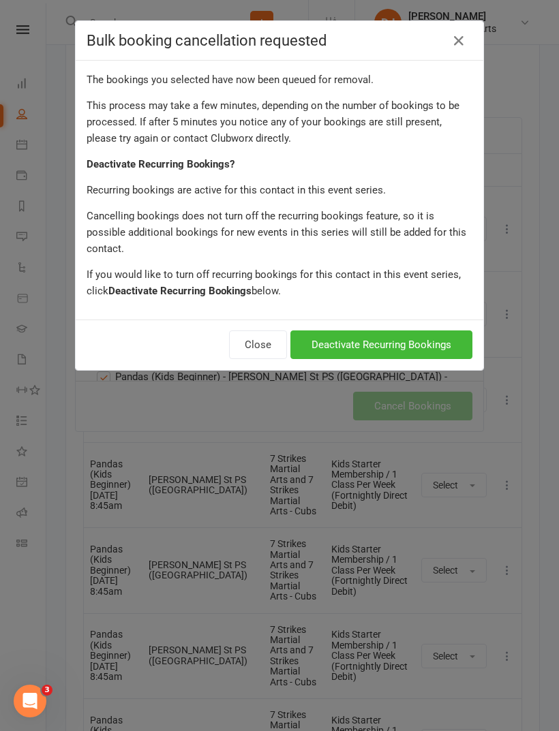
click at [407, 330] on button "Deactivate Recurring Bookings" at bounding box center [381, 344] width 182 height 29
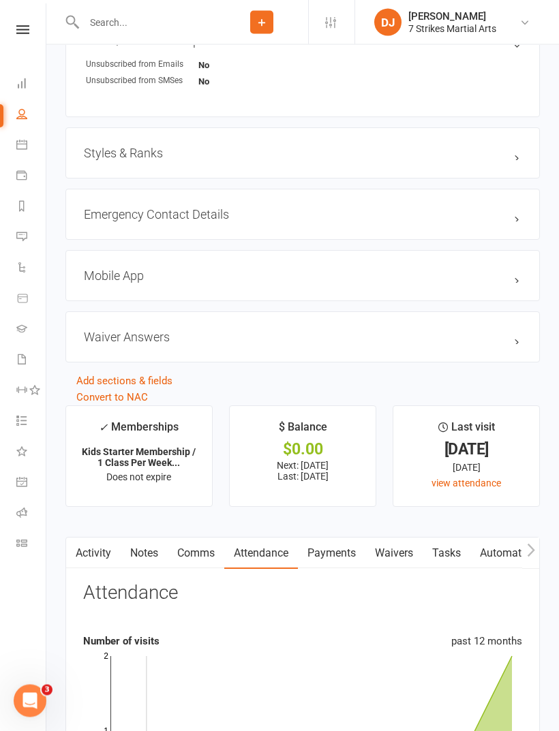
scroll to position [1023, 0]
